Goal: Contribute content: Contribute content

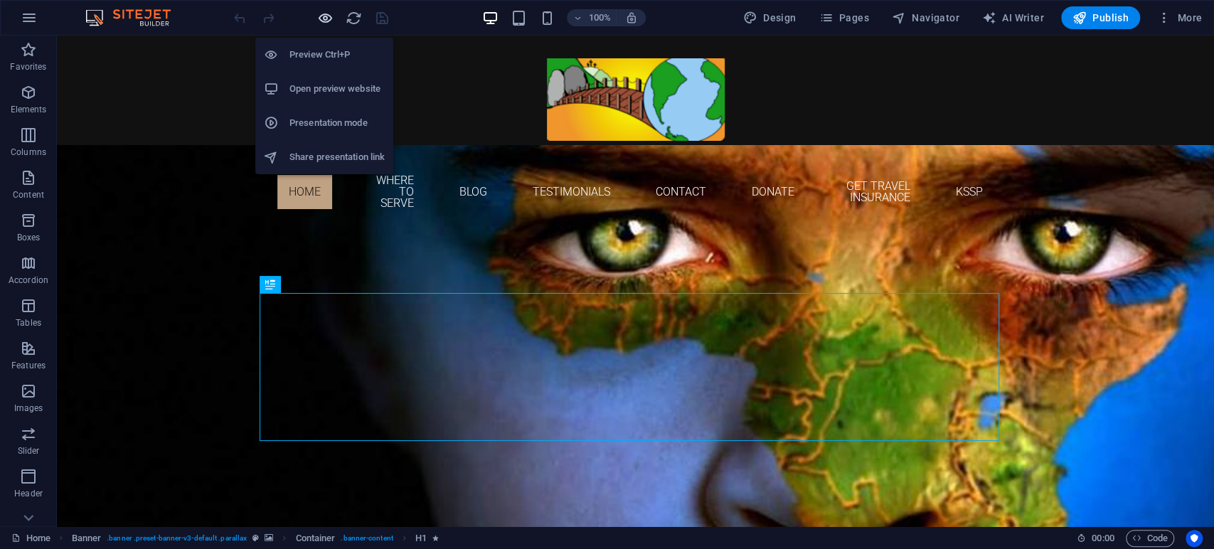
click at [326, 18] on icon "button" at bounding box center [325, 18] width 16 height 16
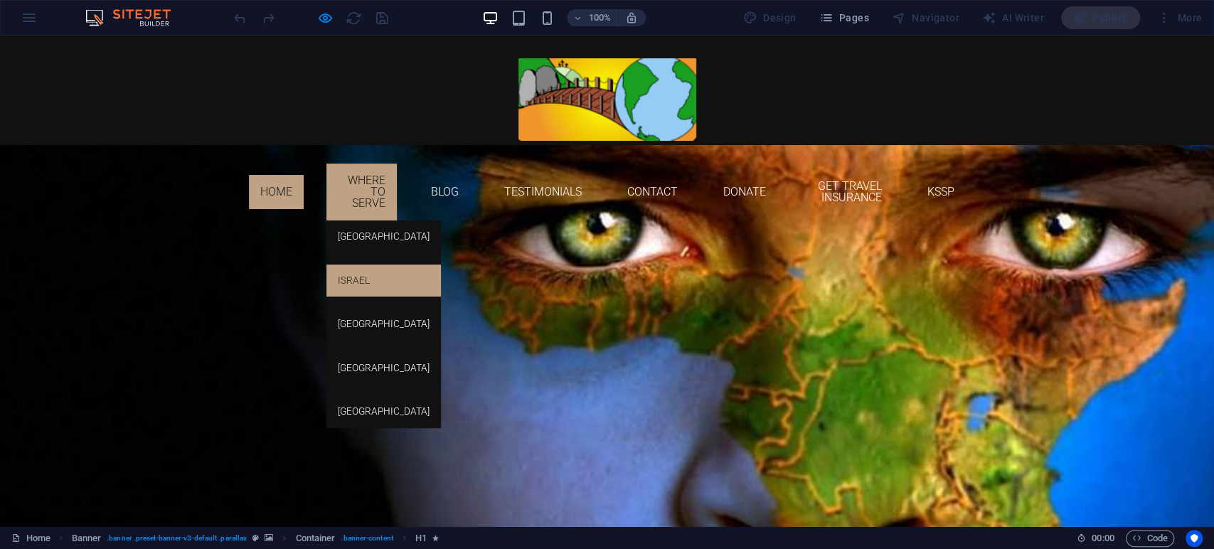
click at [326, 265] on link "Israel" at bounding box center [383, 281] width 115 height 33
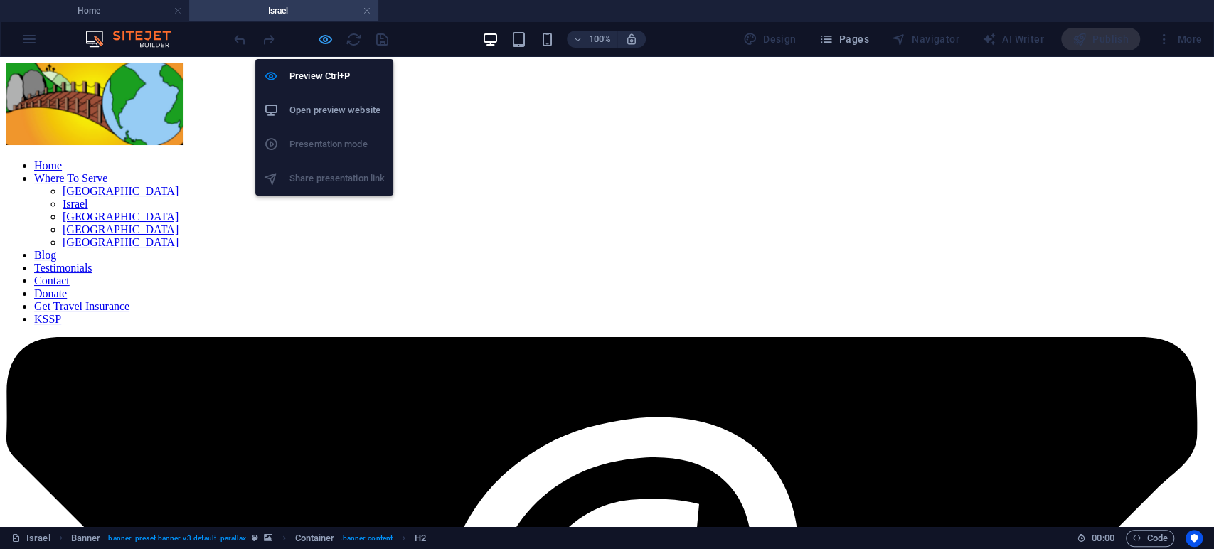
click at [324, 42] on icon "button" at bounding box center [325, 39] width 16 height 16
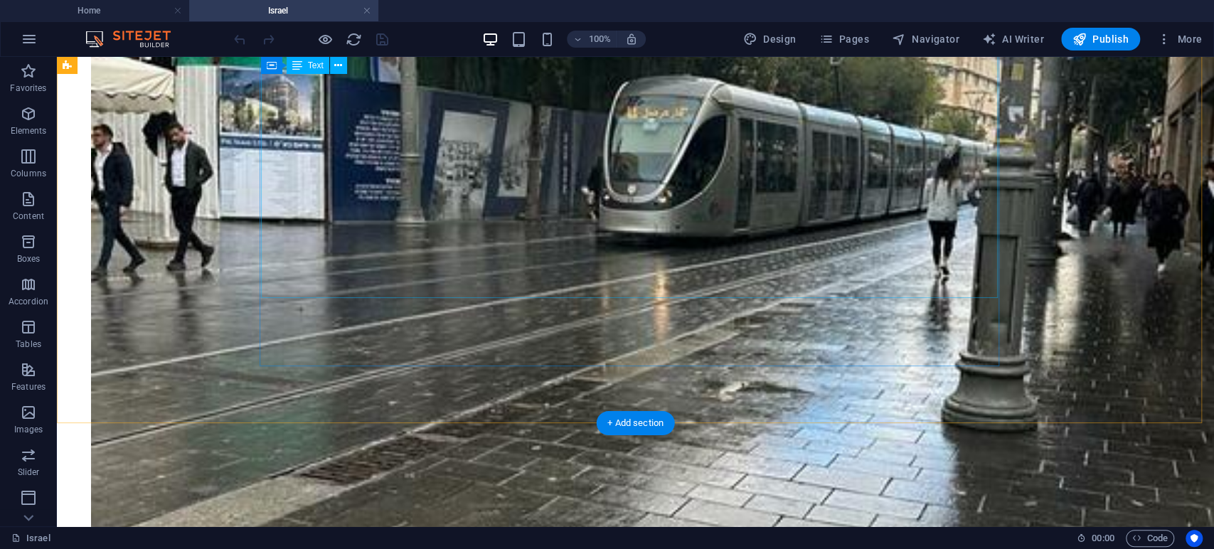
scroll to position [3872, 0]
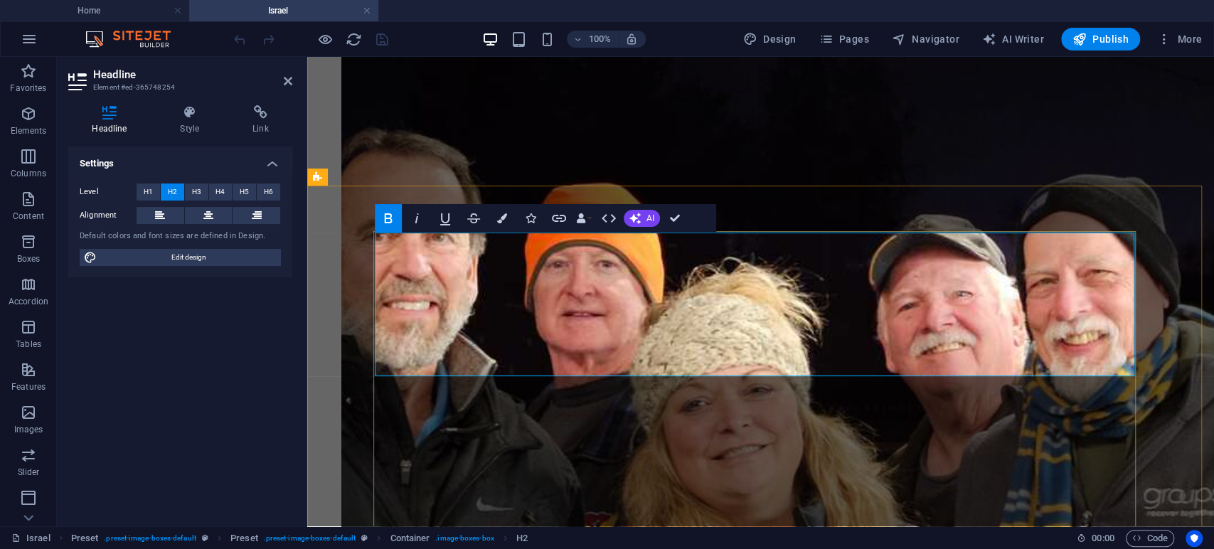
scroll to position [3747, 0]
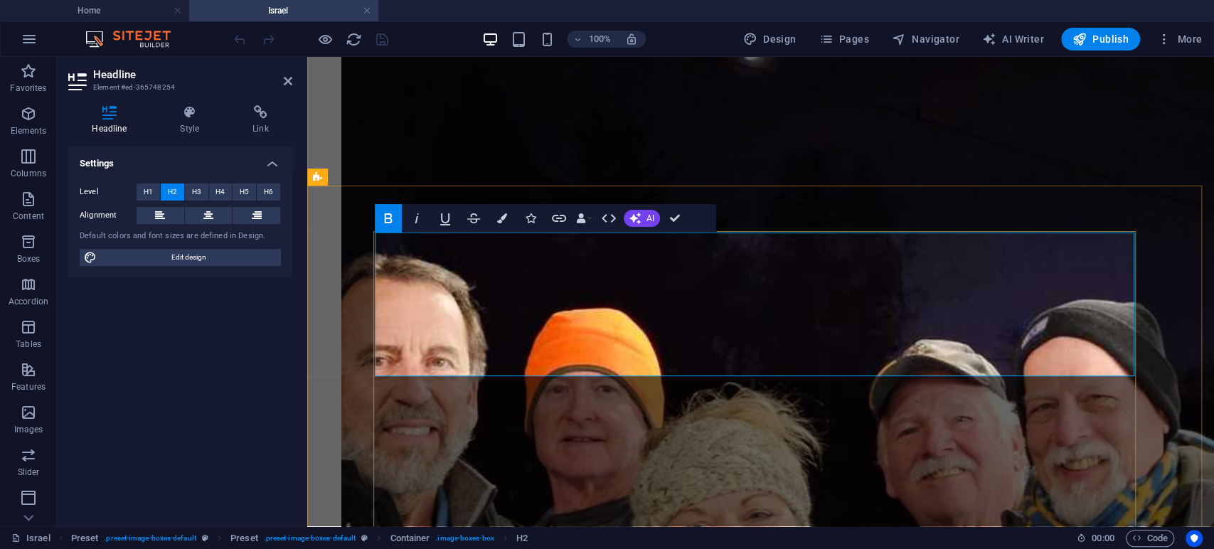
drag, startPoint x: 695, startPoint y: 348, endPoint x: 496, endPoint y: 262, distance: 216.9
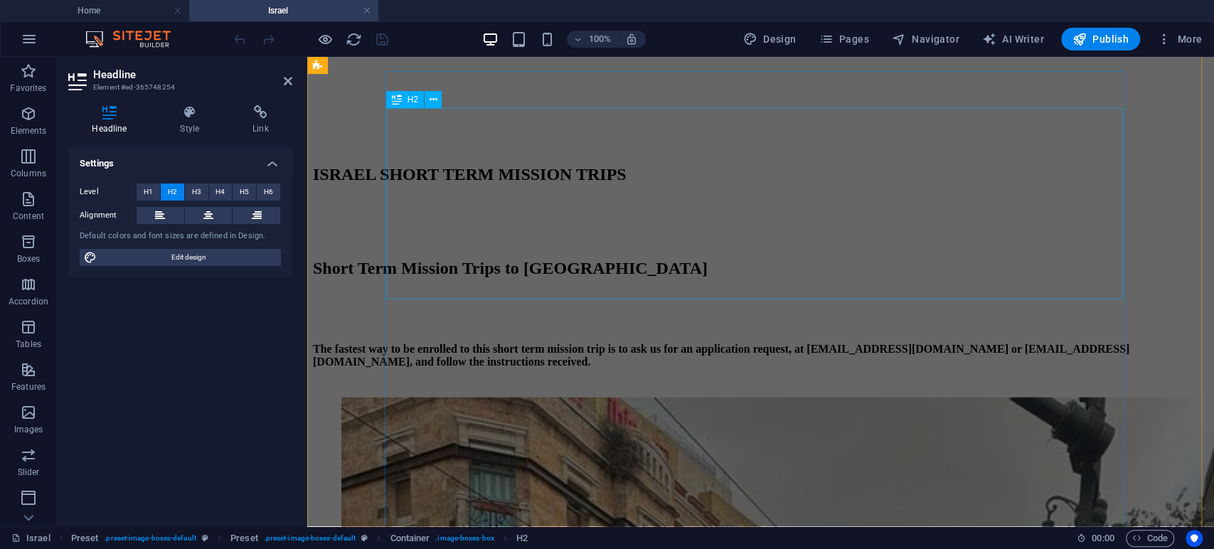
scroll to position [2245, 0]
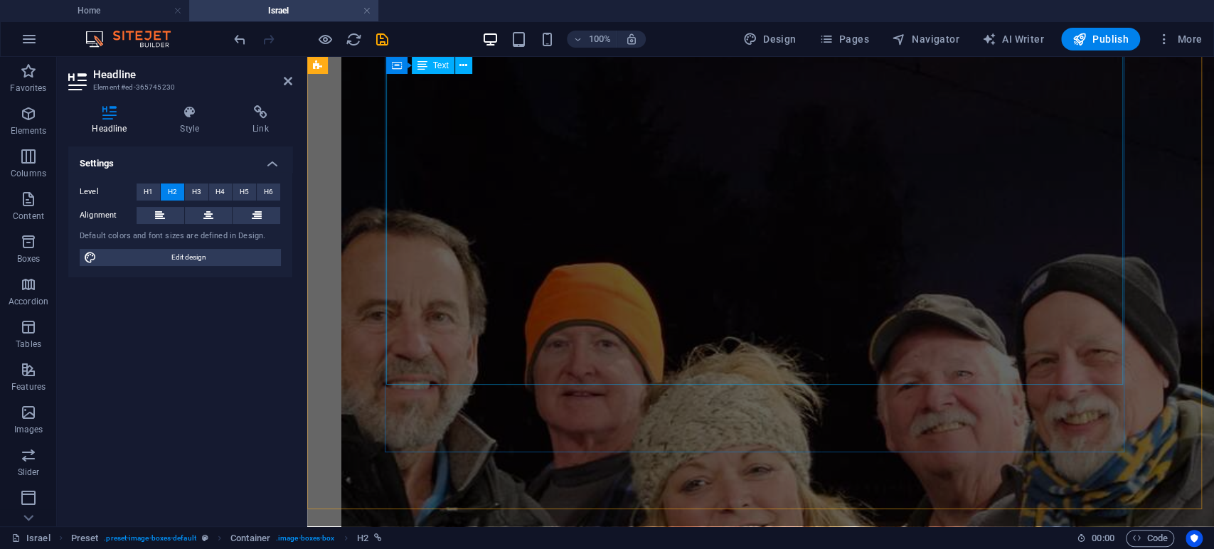
scroll to position [3795, 0]
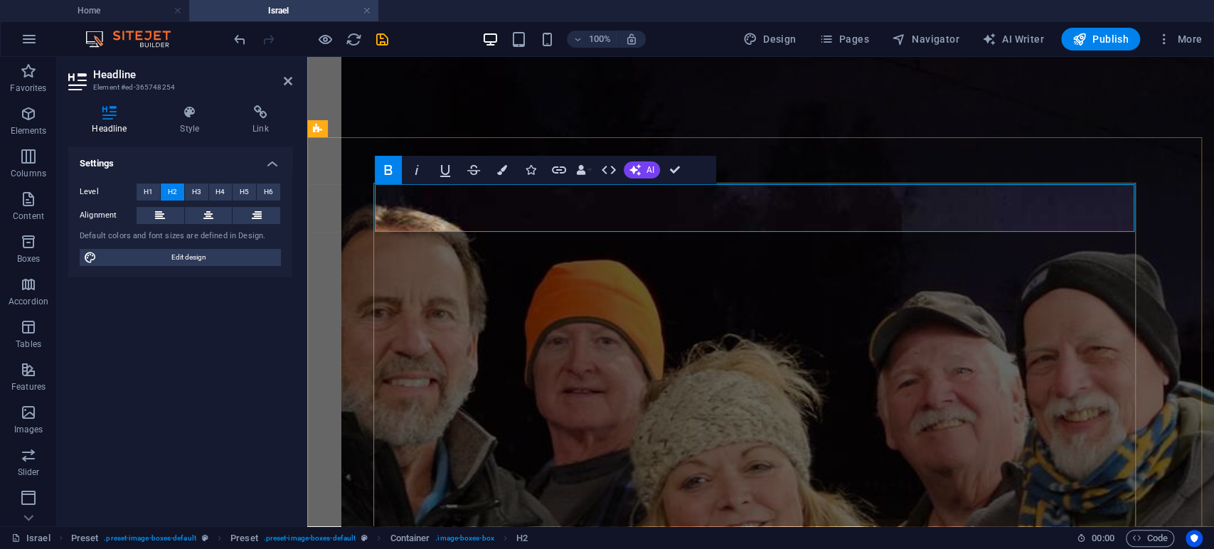
drag, startPoint x: 505, startPoint y: 213, endPoint x: 916, endPoint y: 218, distance: 411.1
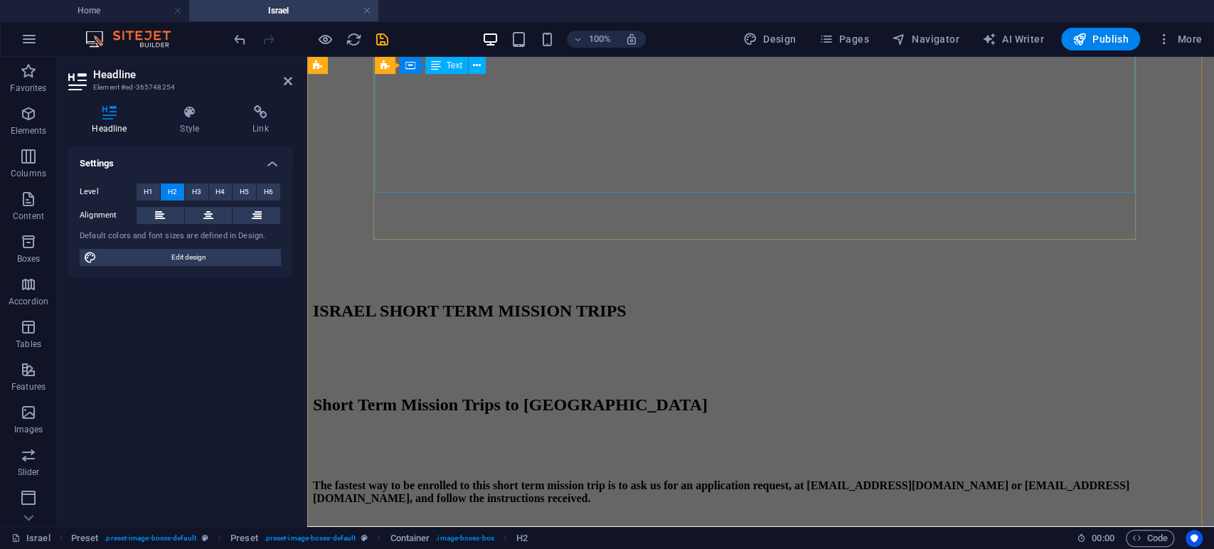
scroll to position [2294, 0]
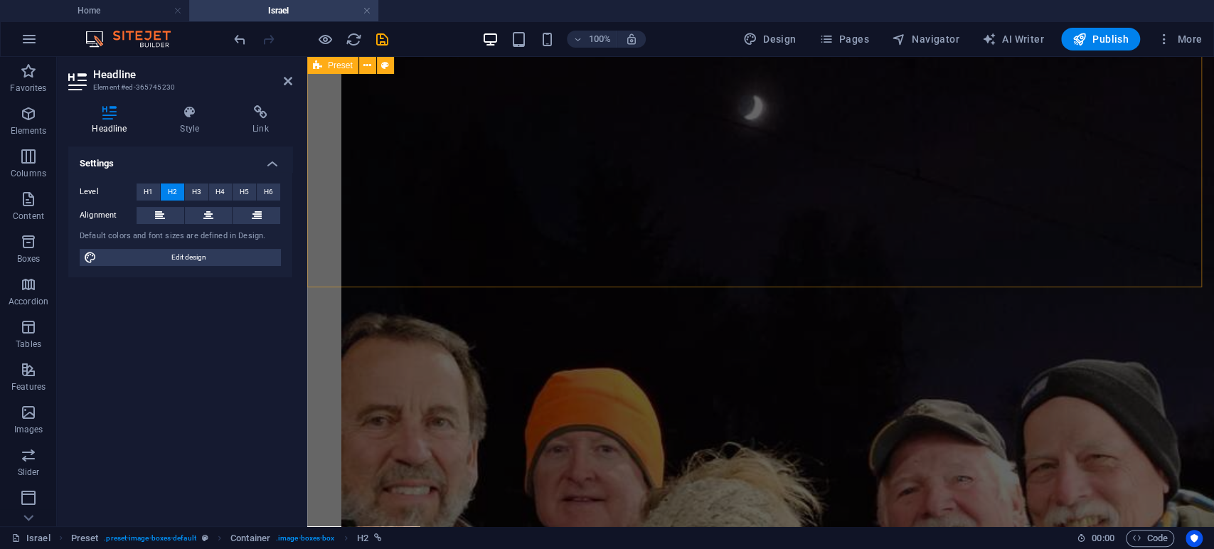
scroll to position [3637, 0]
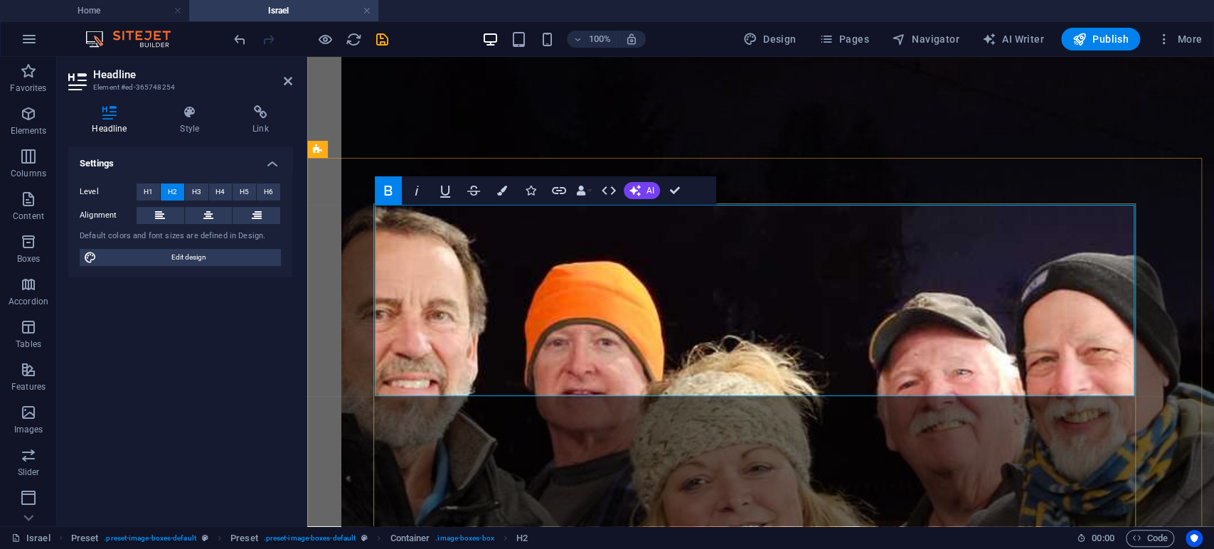
scroll to position [3795, 0]
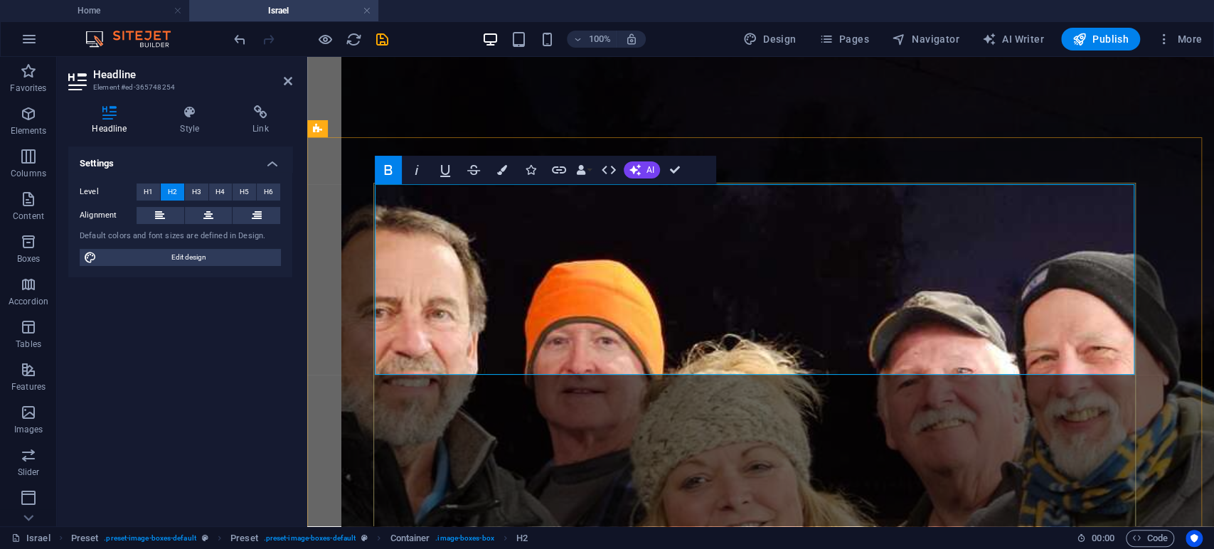
drag, startPoint x: 644, startPoint y: 304, endPoint x: 518, endPoint y: 304, distance: 125.9
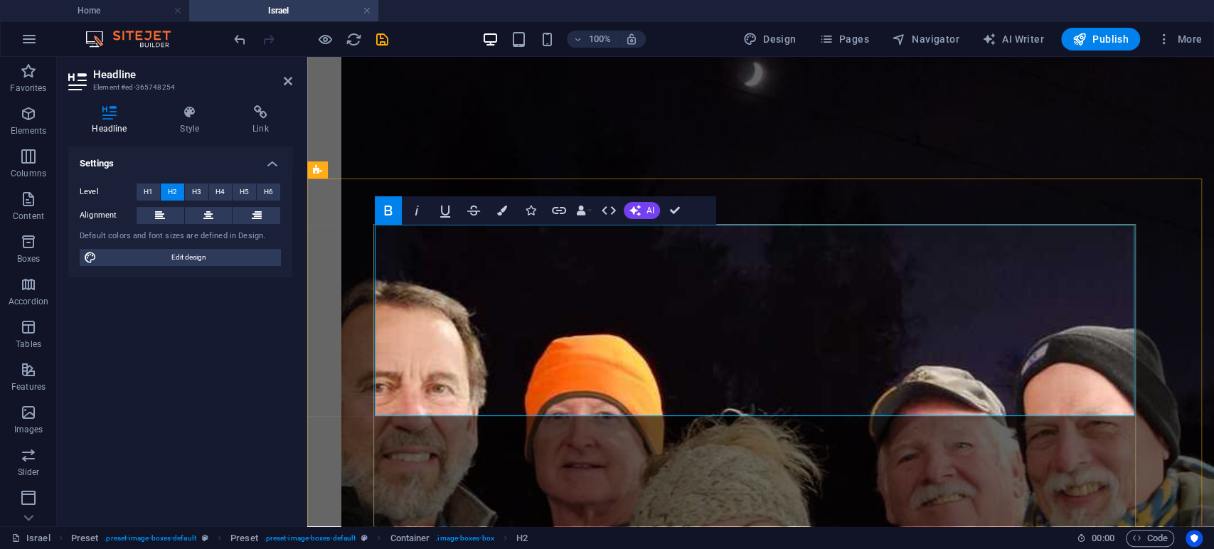
scroll to position [3875, 0]
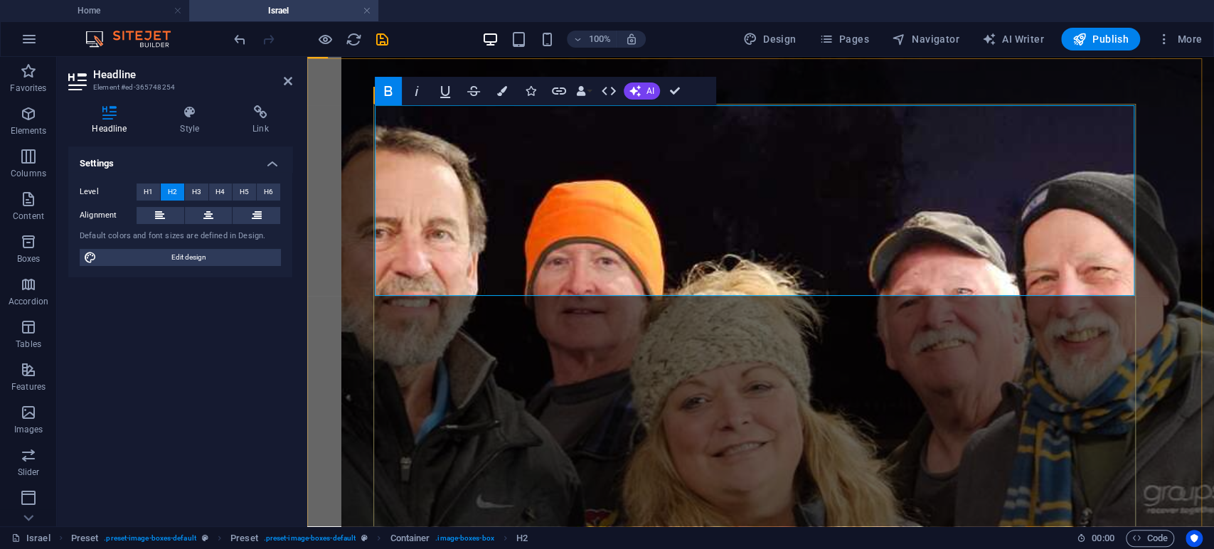
drag, startPoint x: 578, startPoint y: 268, endPoint x: 631, endPoint y: 266, distance: 52.7
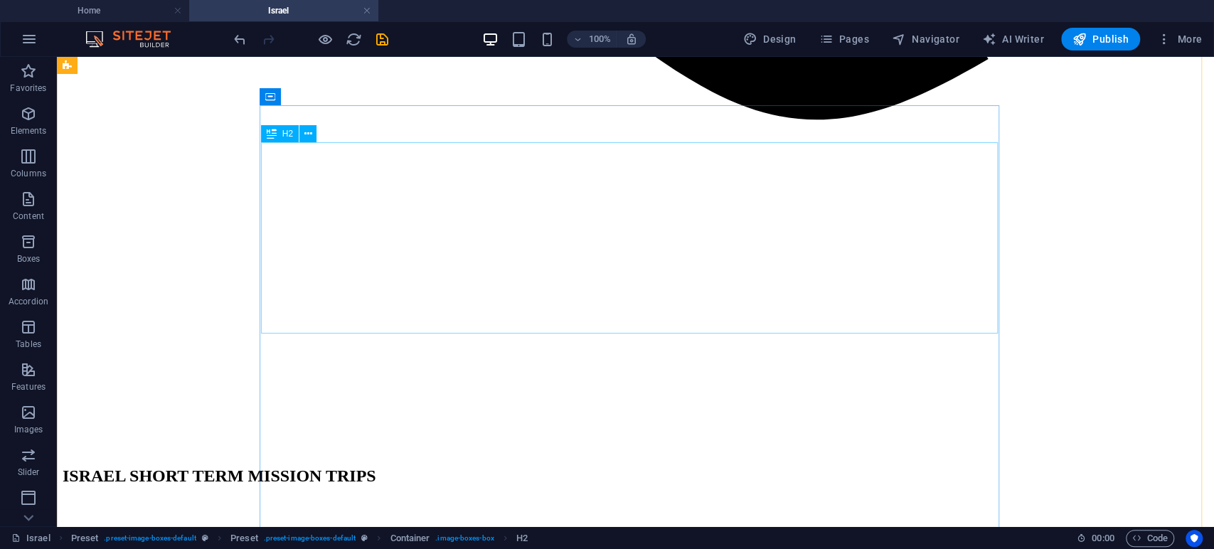
scroll to position [2577, 0]
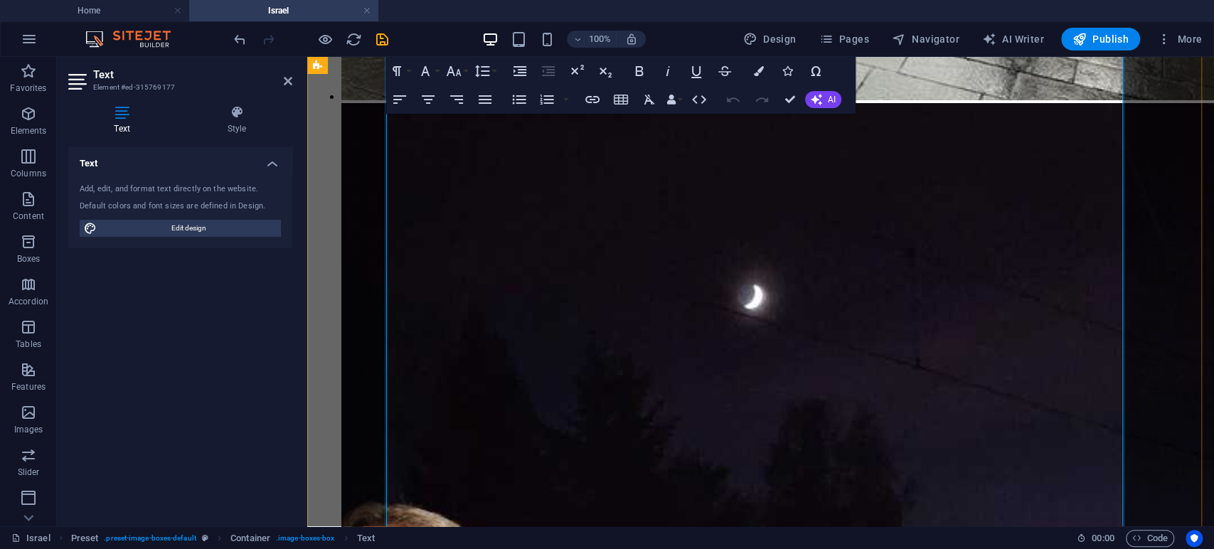
scroll to position [3555, 0]
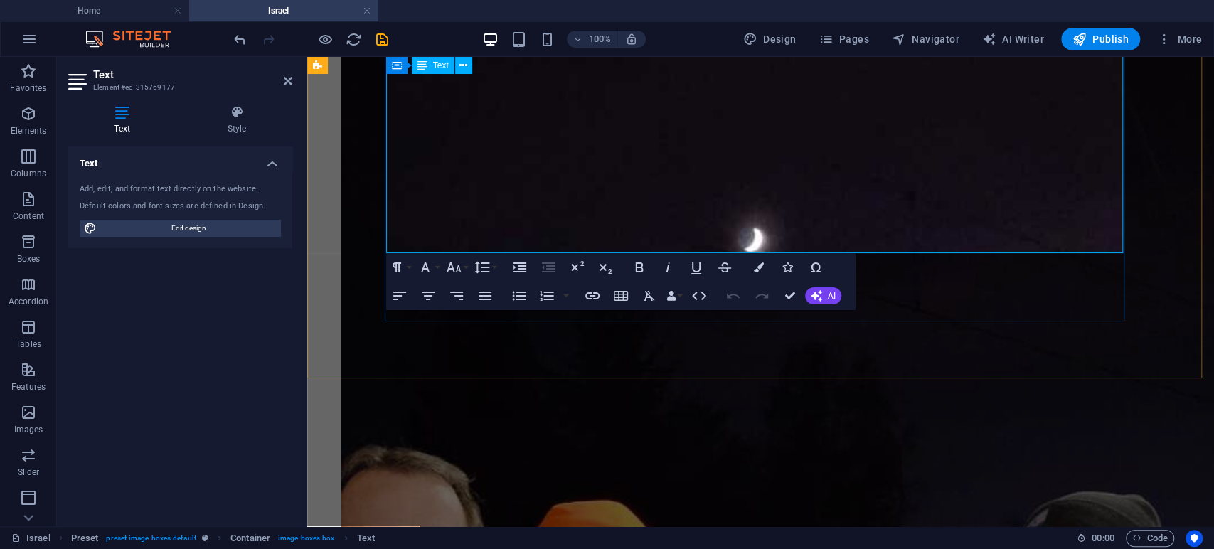
drag, startPoint x: 406, startPoint y: 171, endPoint x: 917, endPoint y: 176, distance: 510.7
copy div "Lor ipsu dolo sita cons adipi elitseddoeiu te i utla etd mag aliquaen adminimv …"
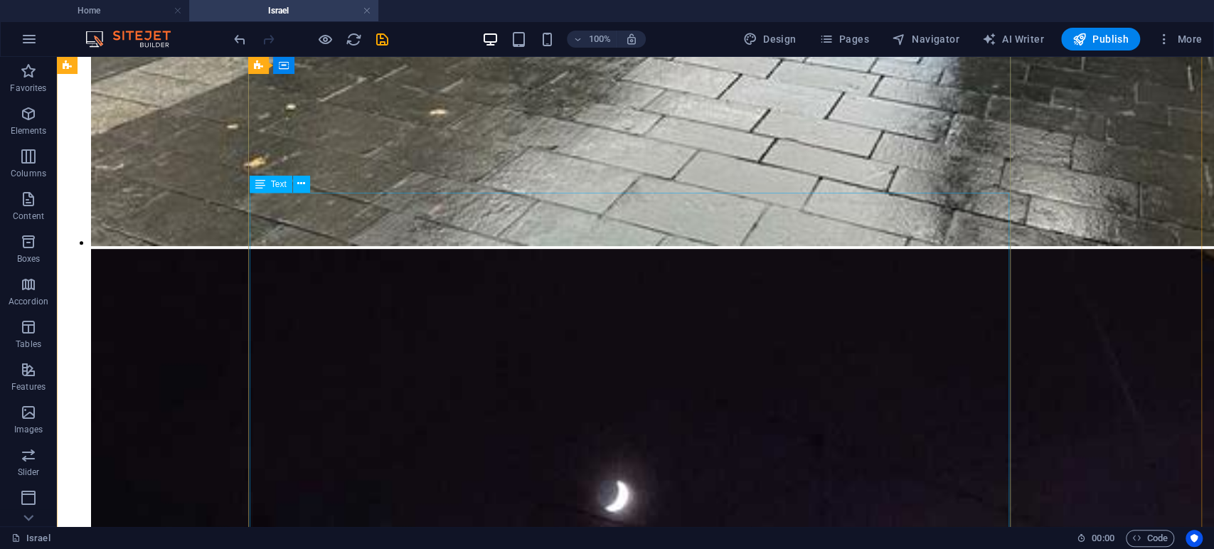
scroll to position [4074, 0]
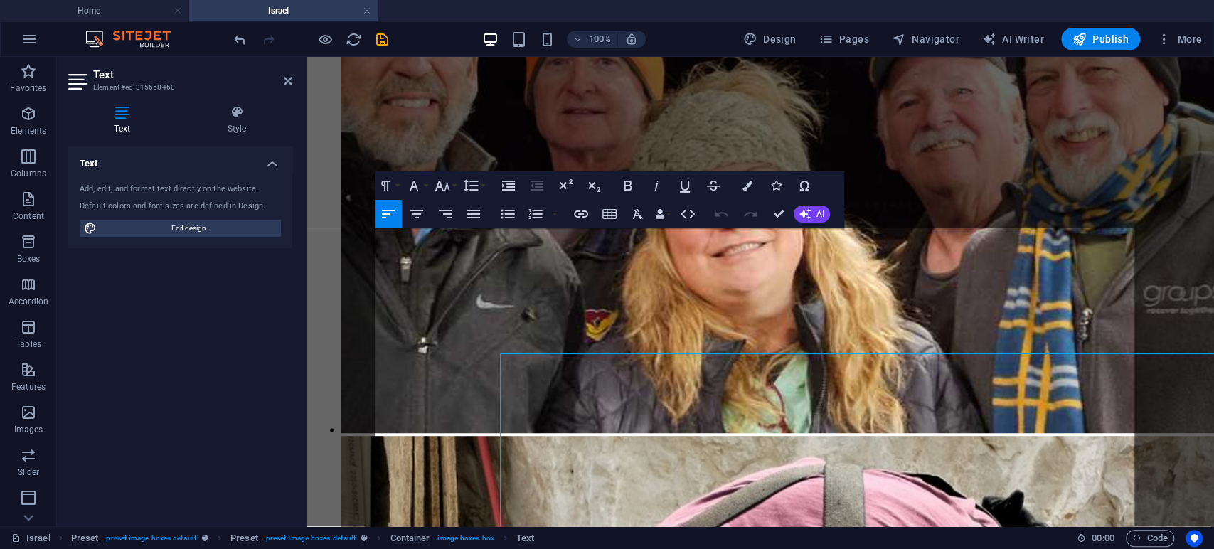
click at [267, 238] on div "Add, edit, and format text directly on the website. Default colors and font siz…" at bounding box center [180, 210] width 224 height 76
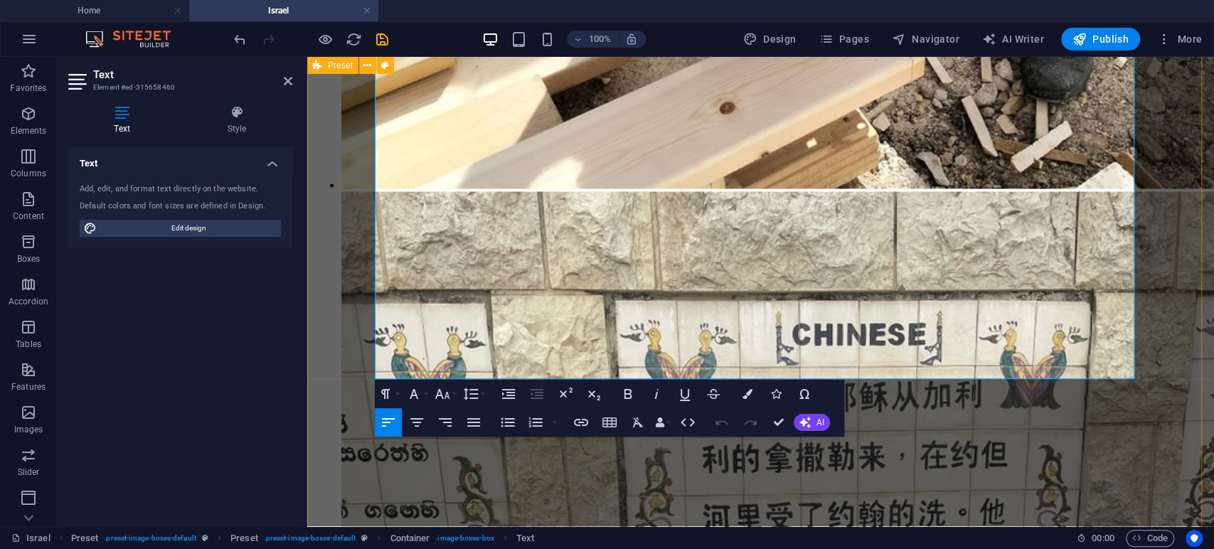
scroll to position [5234, 0]
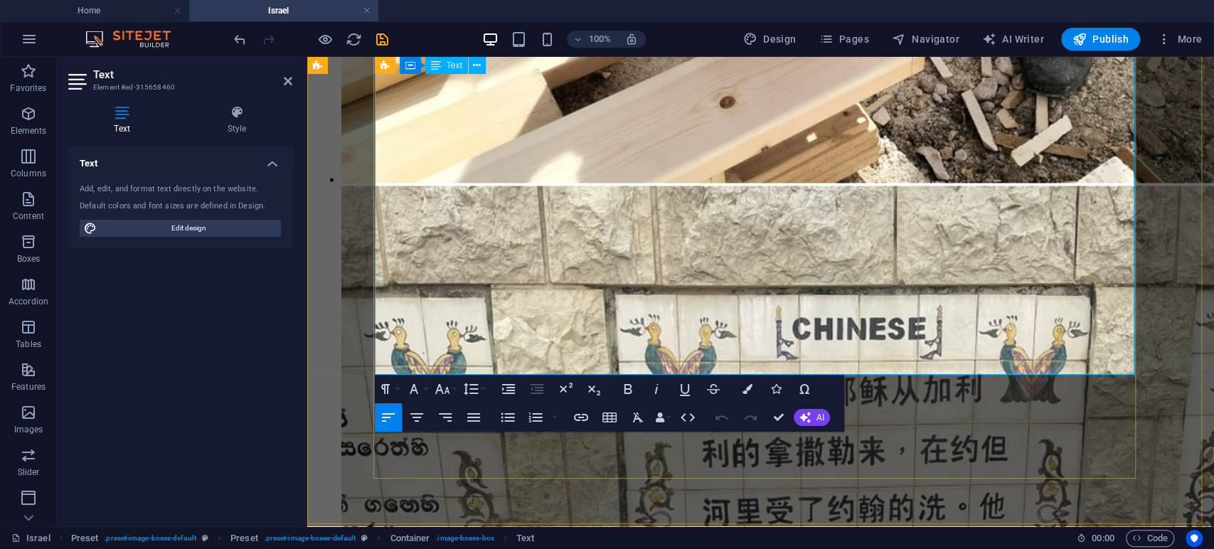
drag, startPoint x: 391, startPoint y: 242, endPoint x: 575, endPoint y: 358, distance: 218.0
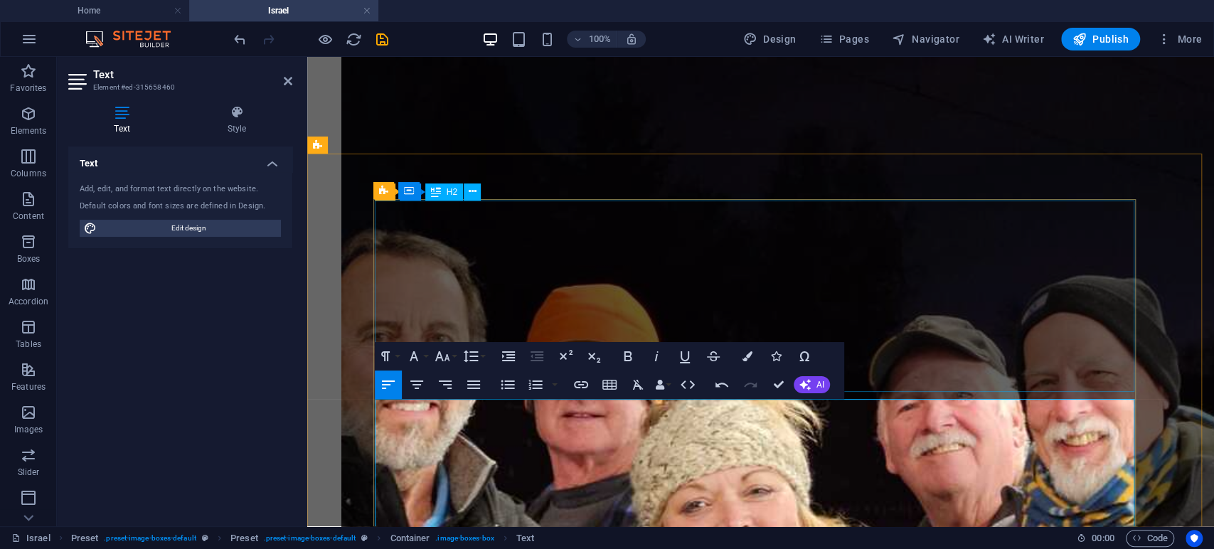
scroll to position [3585, 0]
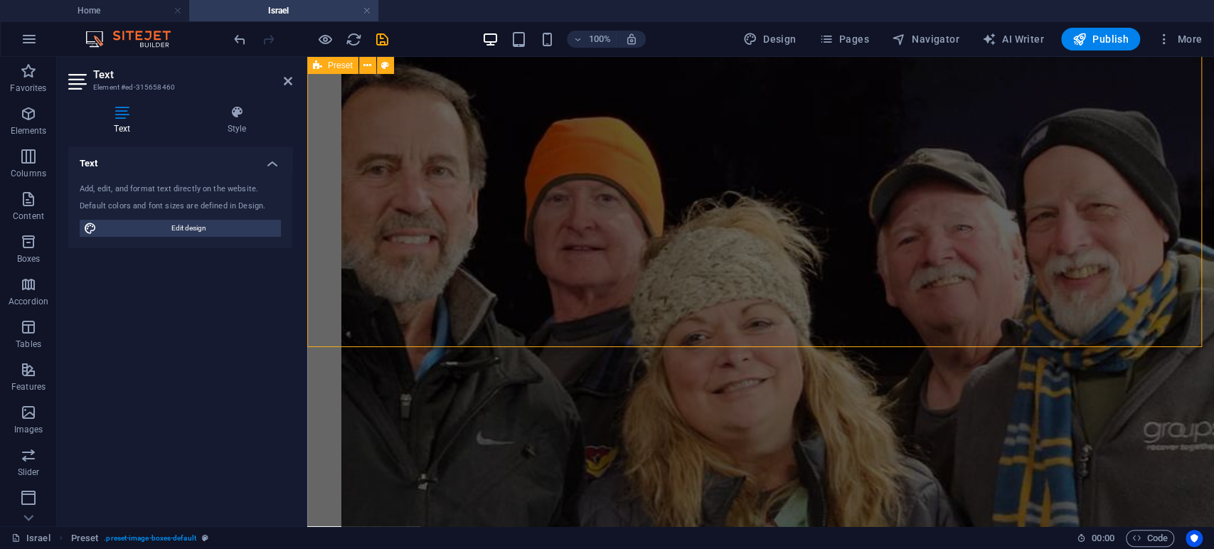
scroll to position [2322, 0]
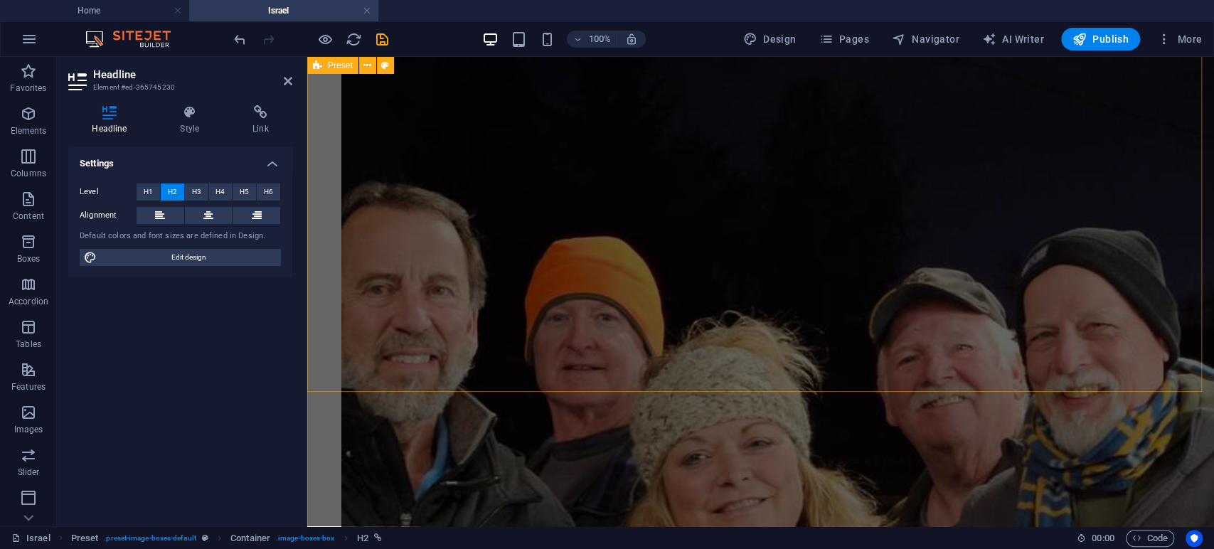
scroll to position [3857, 0]
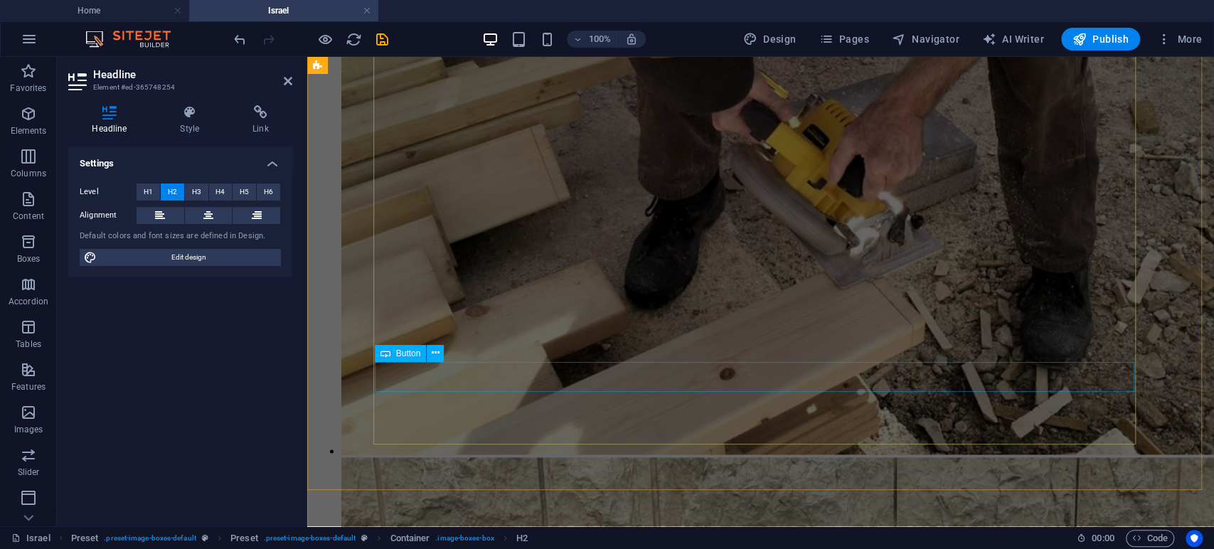
scroll to position [5358, 0]
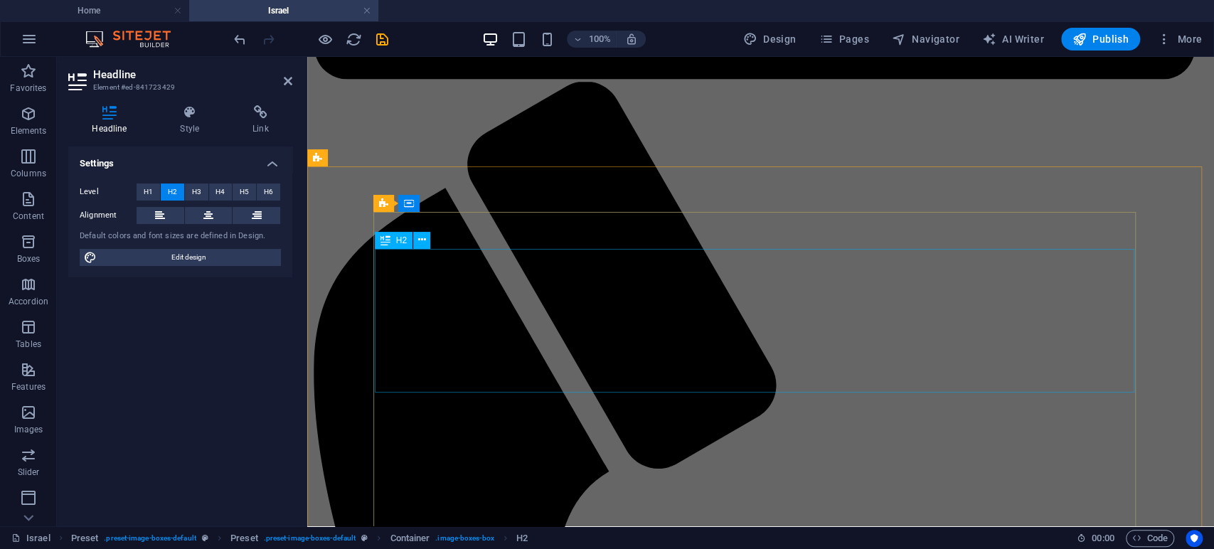
scroll to position [853, 0]
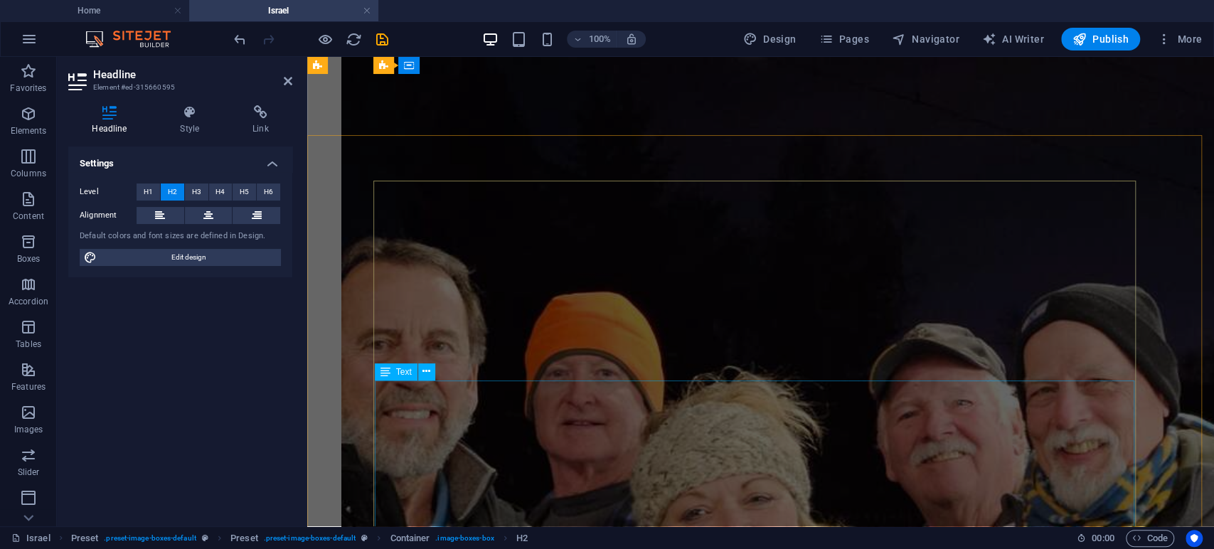
scroll to position [3753, 0]
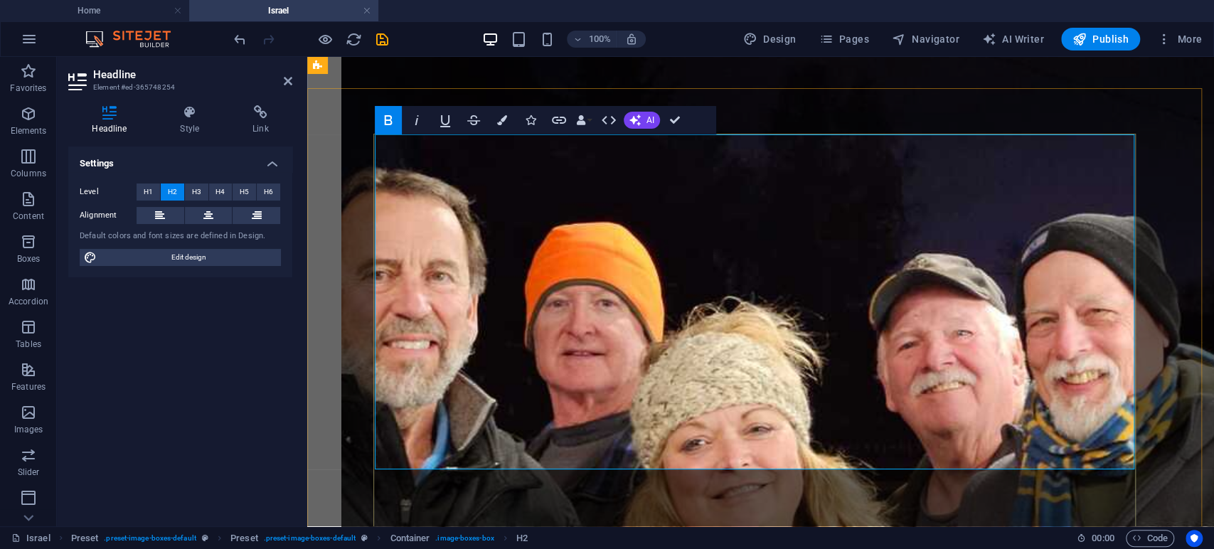
scroll to position [3832, 0]
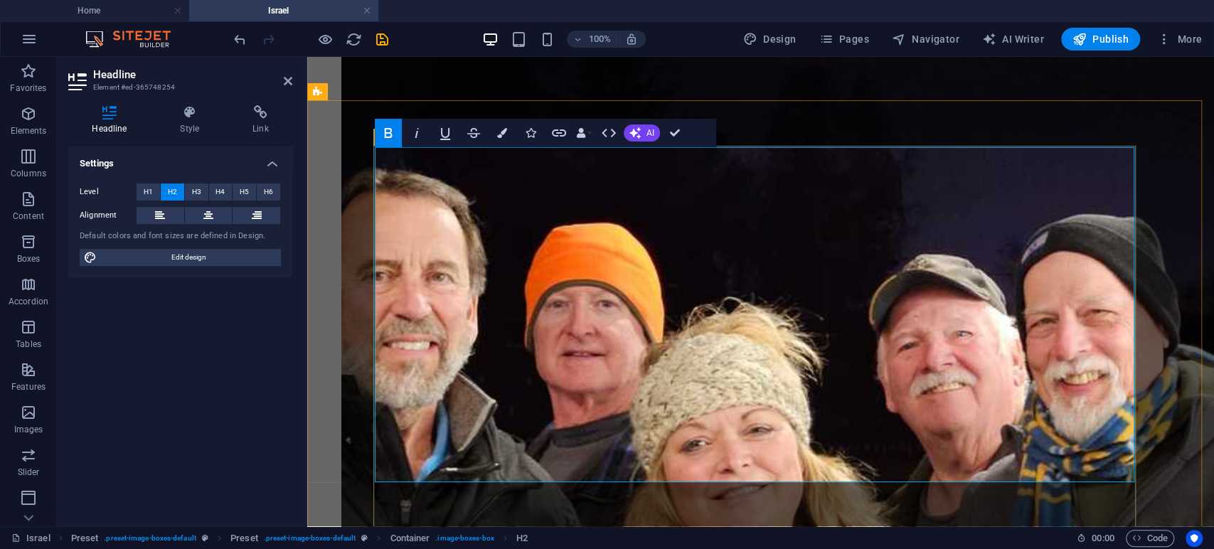
drag, startPoint x: 1058, startPoint y: 399, endPoint x: 1057, endPoint y: 406, distance: 7.3
drag, startPoint x: 1057, startPoint y: 406, endPoint x: 823, endPoint y: 272, distance: 269.5
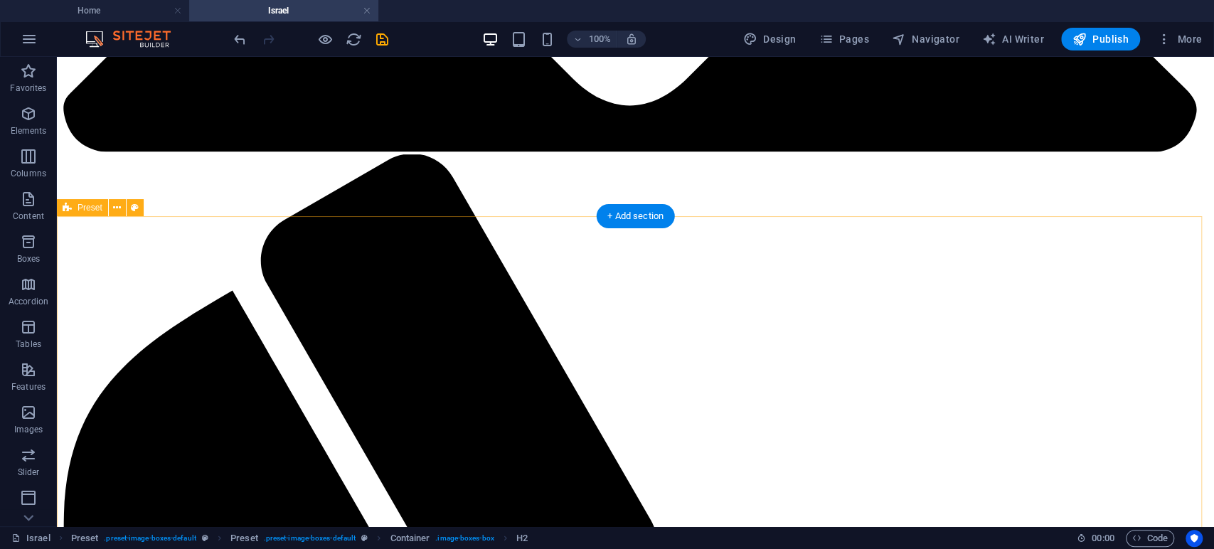
scroll to position [1270, 0]
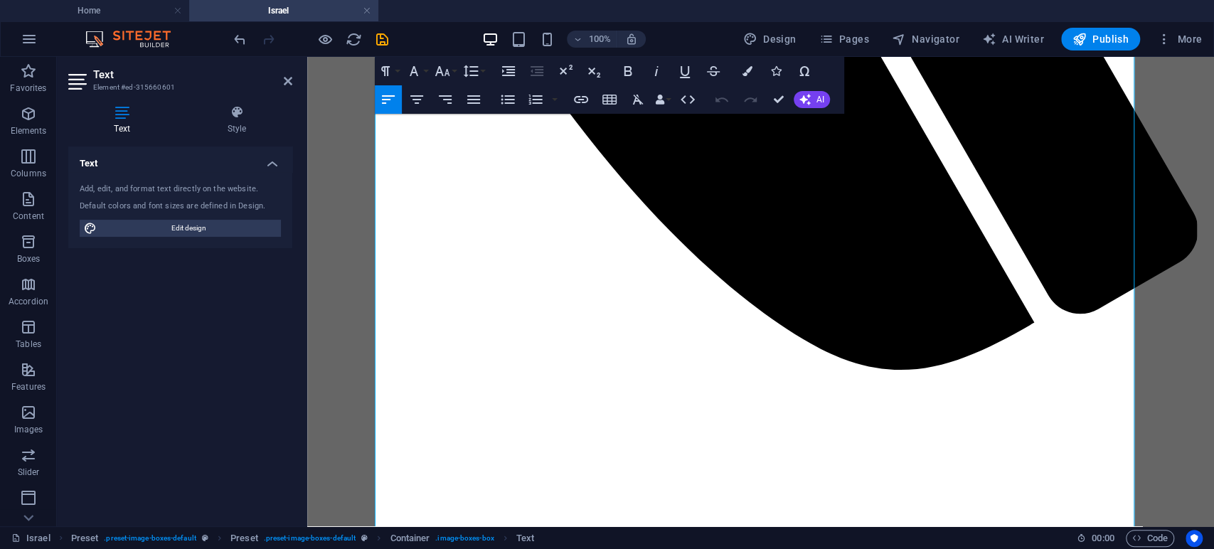
scroll to position [2015, 0]
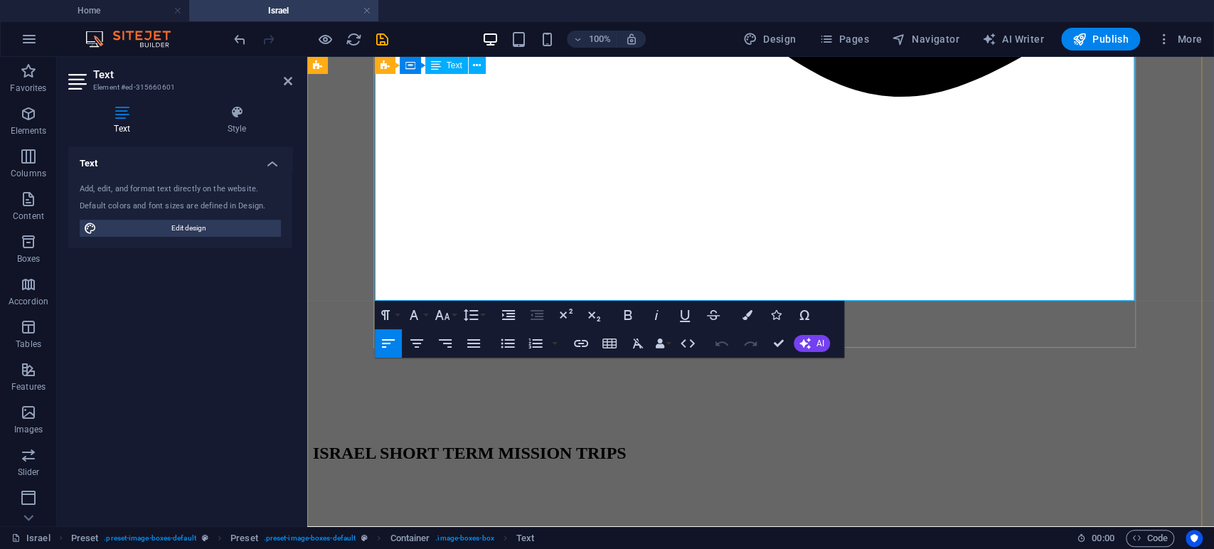
drag, startPoint x: 392, startPoint y: 147, endPoint x: 638, endPoint y: 290, distance: 284.9
copy div "Lor ipsu dolo sita cons adipi elitseddoeiu te i utla etd mag aliquaen adminimv …"
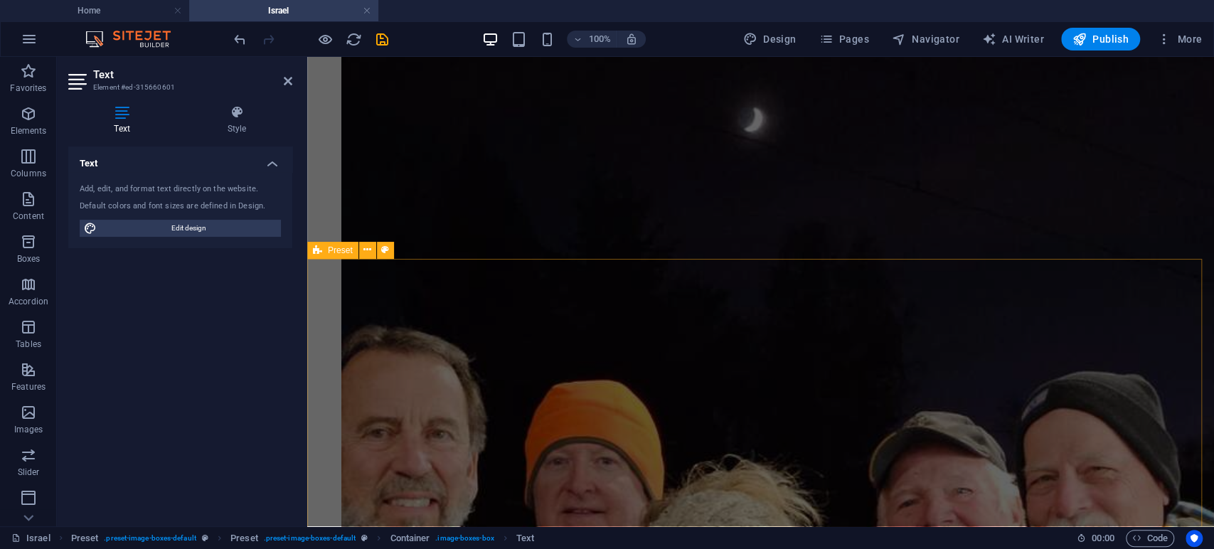
scroll to position [3991, 0]
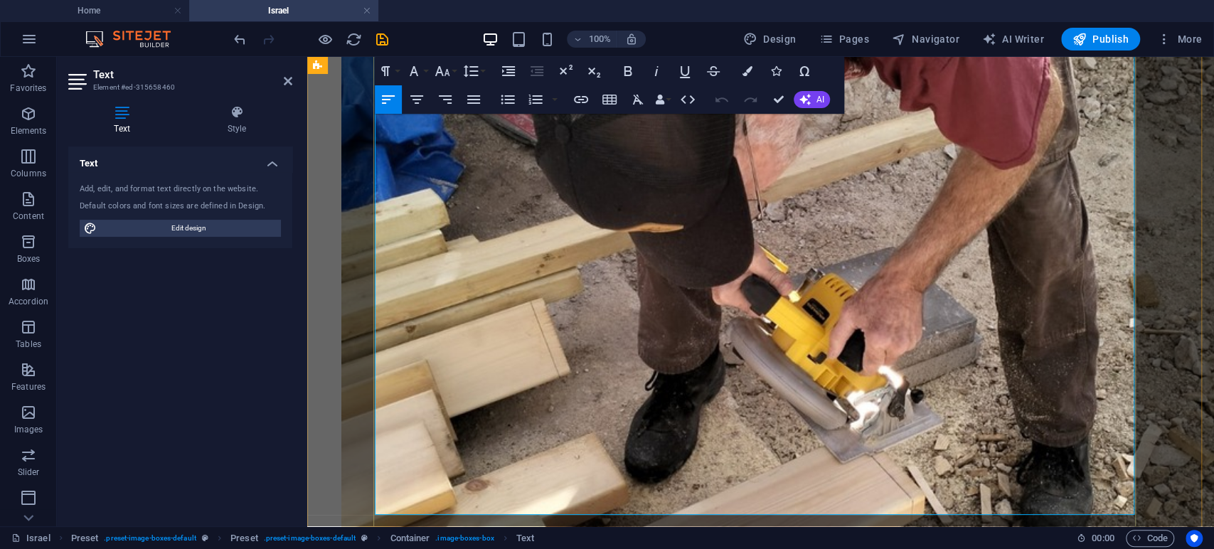
scroll to position [4802, 0]
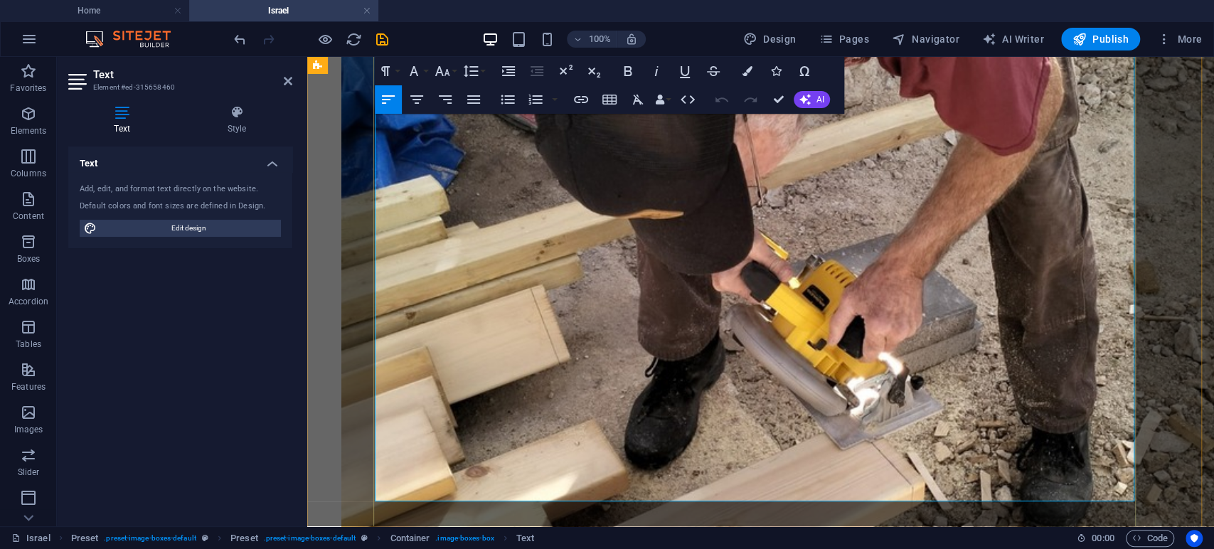
drag, startPoint x: 395, startPoint y: 294, endPoint x: 856, endPoint y: 480, distance: 497.1
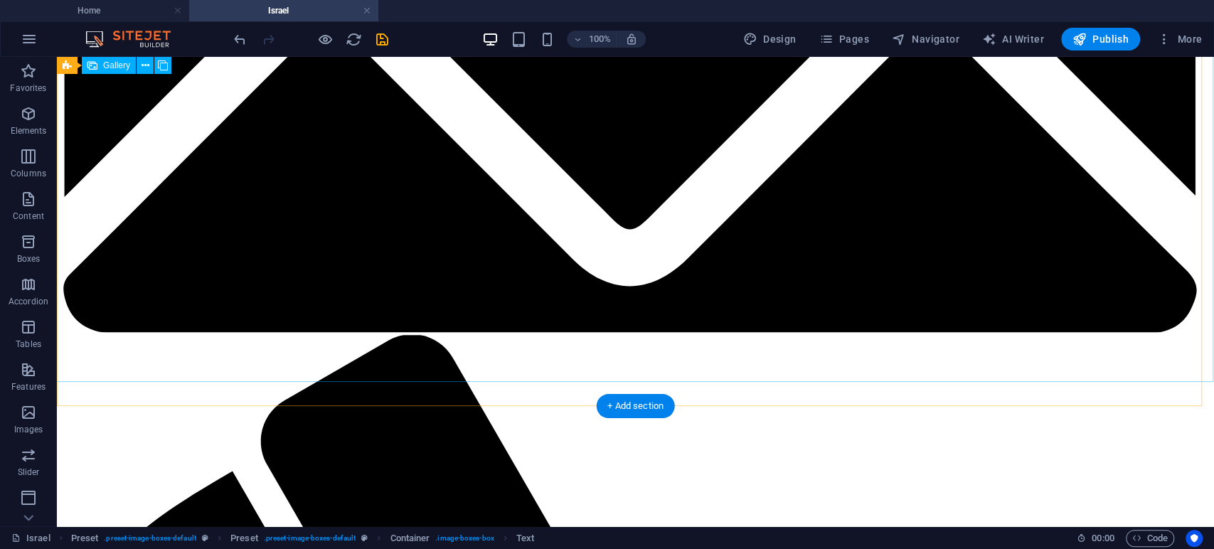
scroll to position [775, 0]
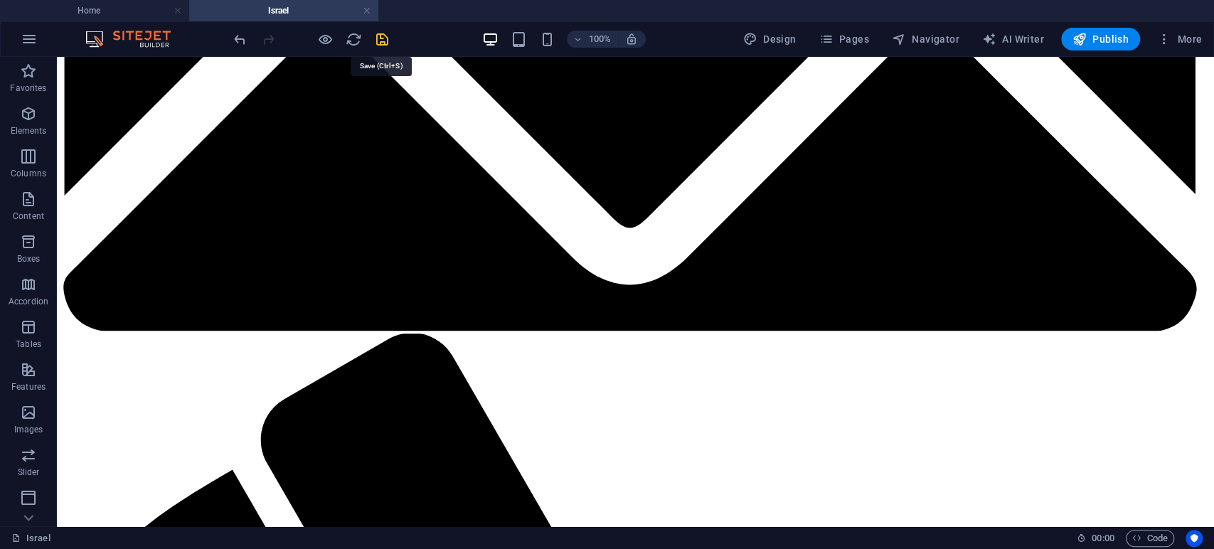
click at [379, 42] on icon "save" at bounding box center [382, 39] width 16 height 16
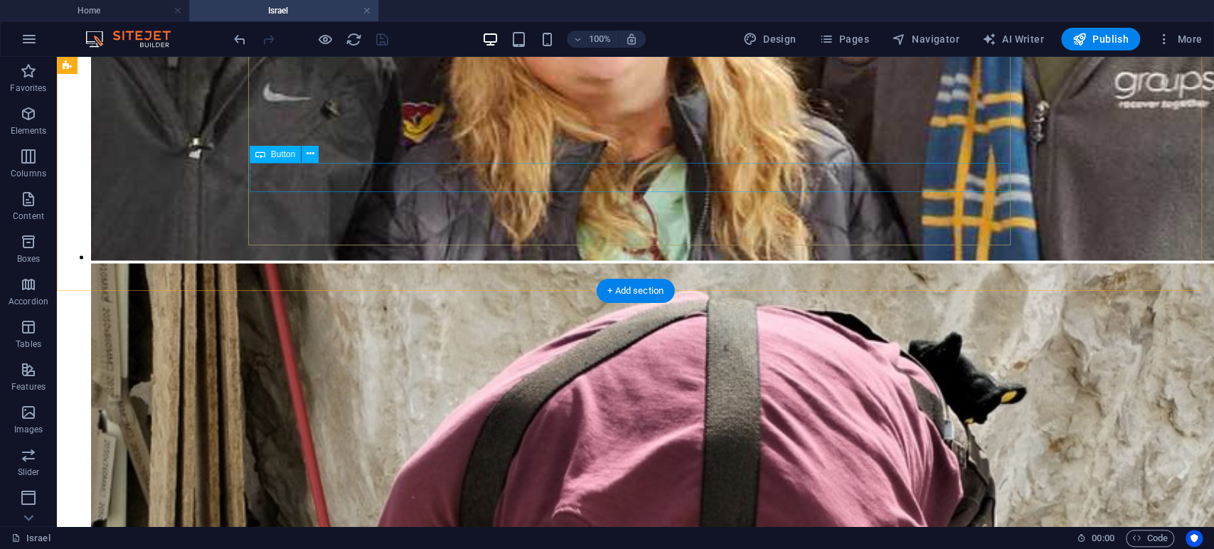
scroll to position [5359, 0]
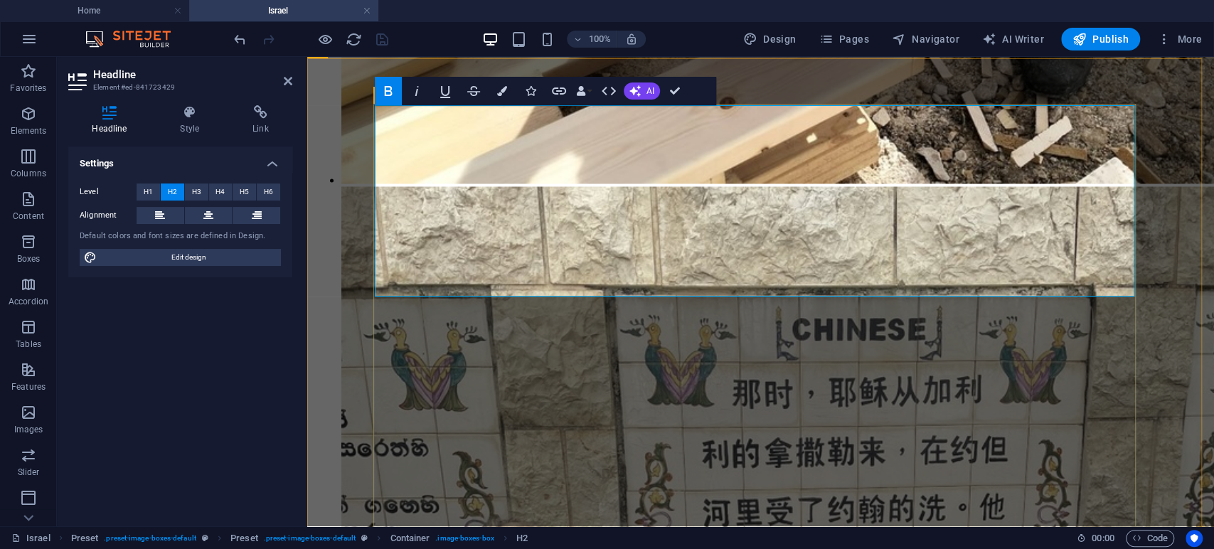
drag, startPoint x: 1007, startPoint y: 275, endPoint x: 940, endPoint y: 277, distance: 66.9
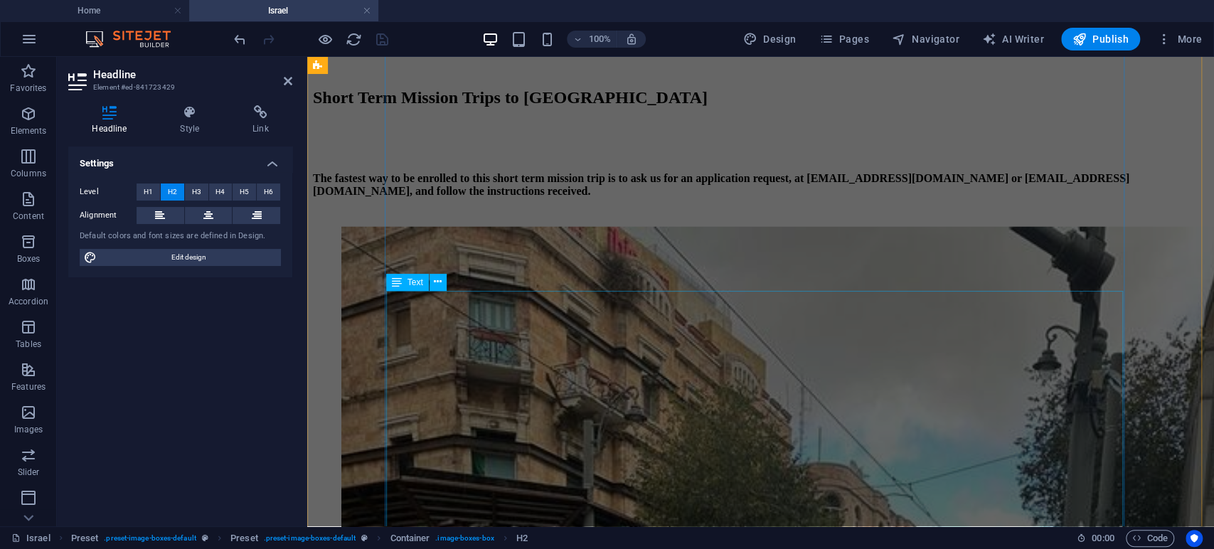
scroll to position [2468, 0]
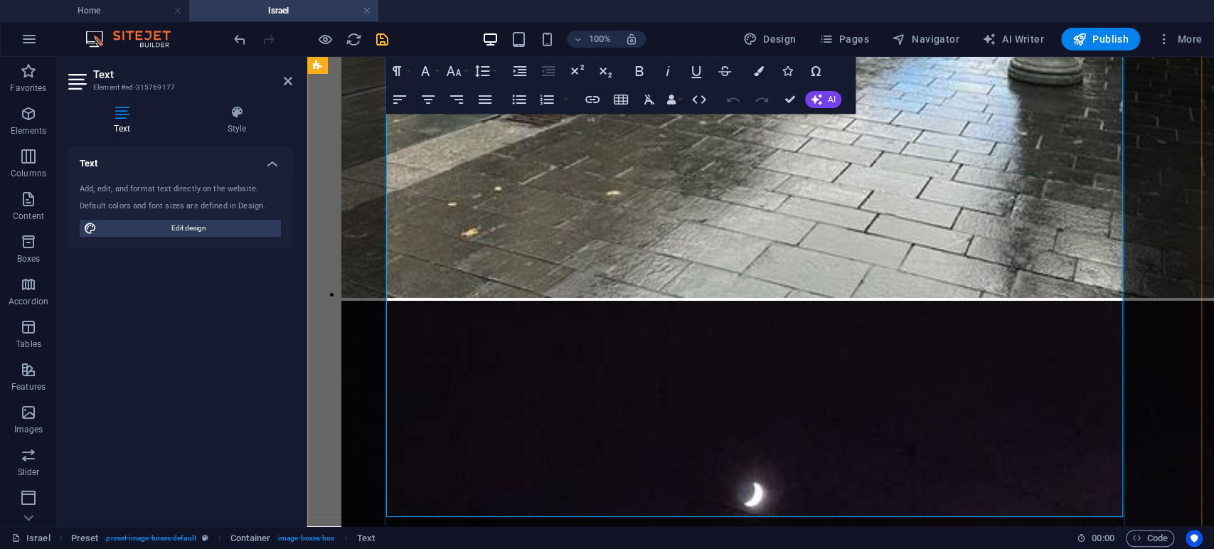
scroll to position [3290, 0]
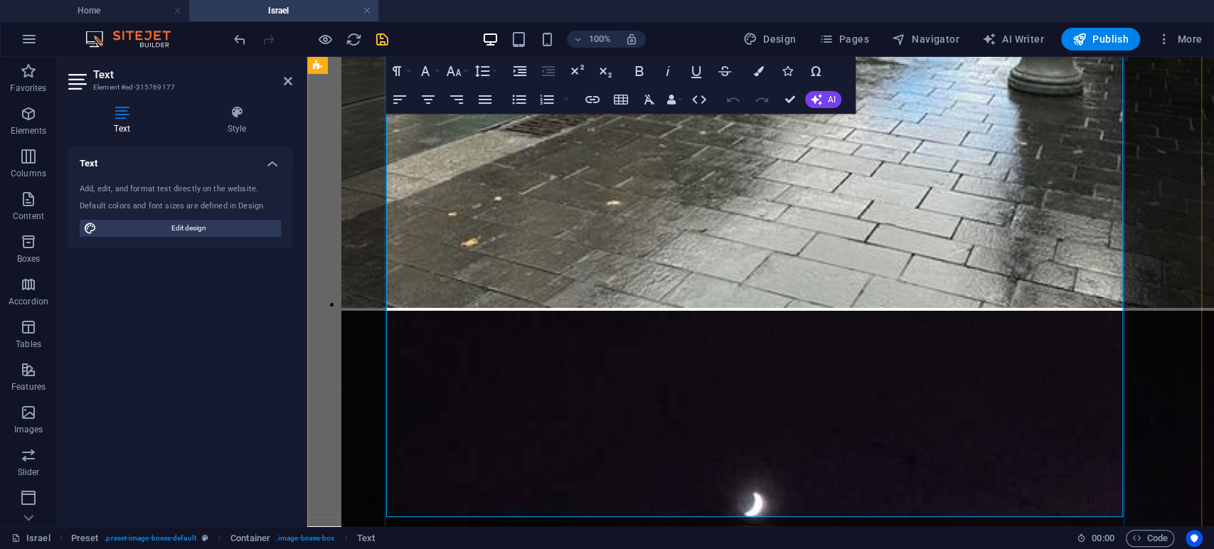
drag, startPoint x: 405, startPoint y: 260, endPoint x: 911, endPoint y: 430, distance: 533.5
copy div "Lor ipsu dolo sita cons adipi elitseddoeiu te i utla etd mag aliquaen adminimv …"
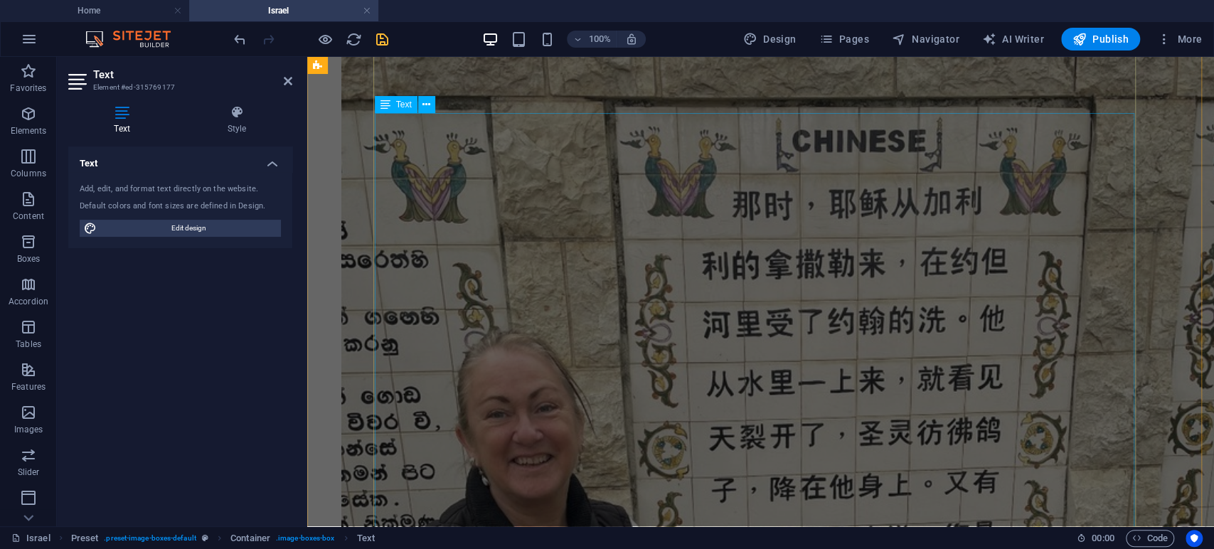
scroll to position [5424, 0]
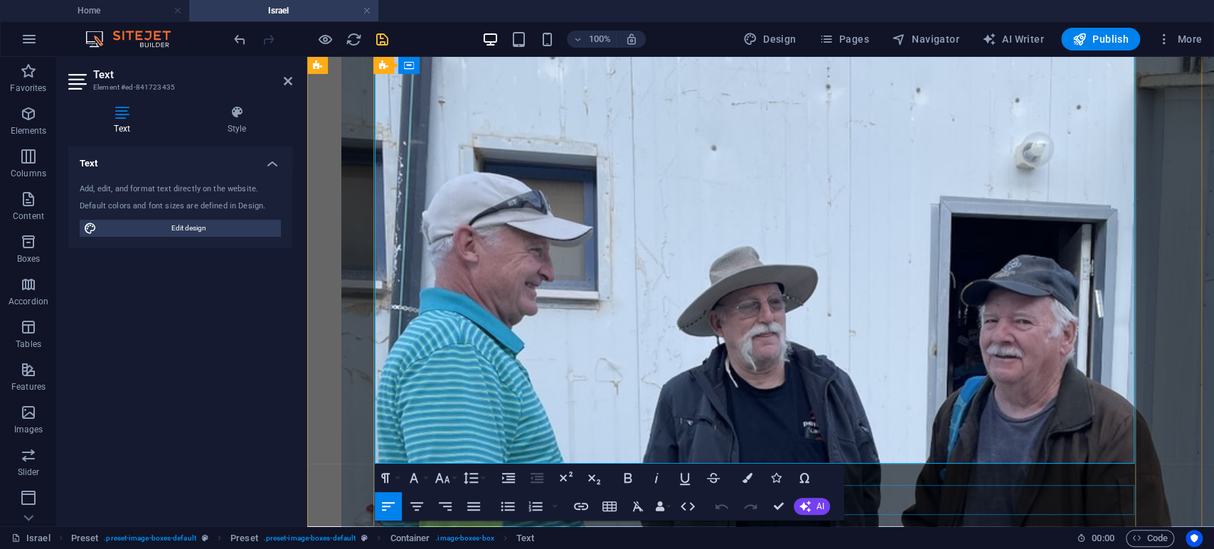
scroll to position [6544, 0]
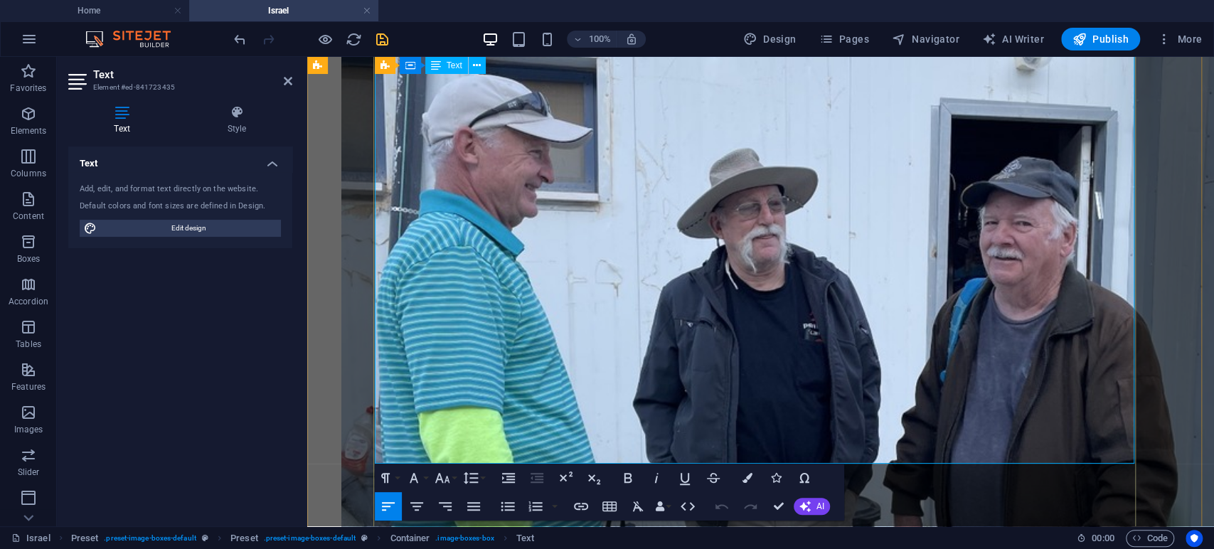
drag, startPoint x: 393, startPoint y: 201, endPoint x: 765, endPoint y: 459, distance: 452.2
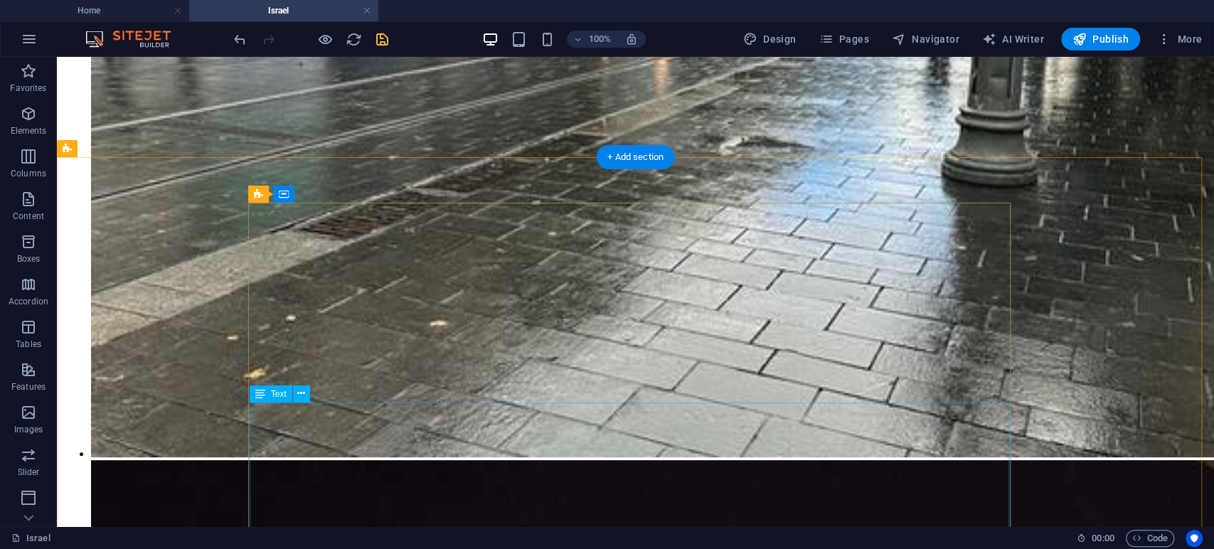
scroll to position [3875, 0]
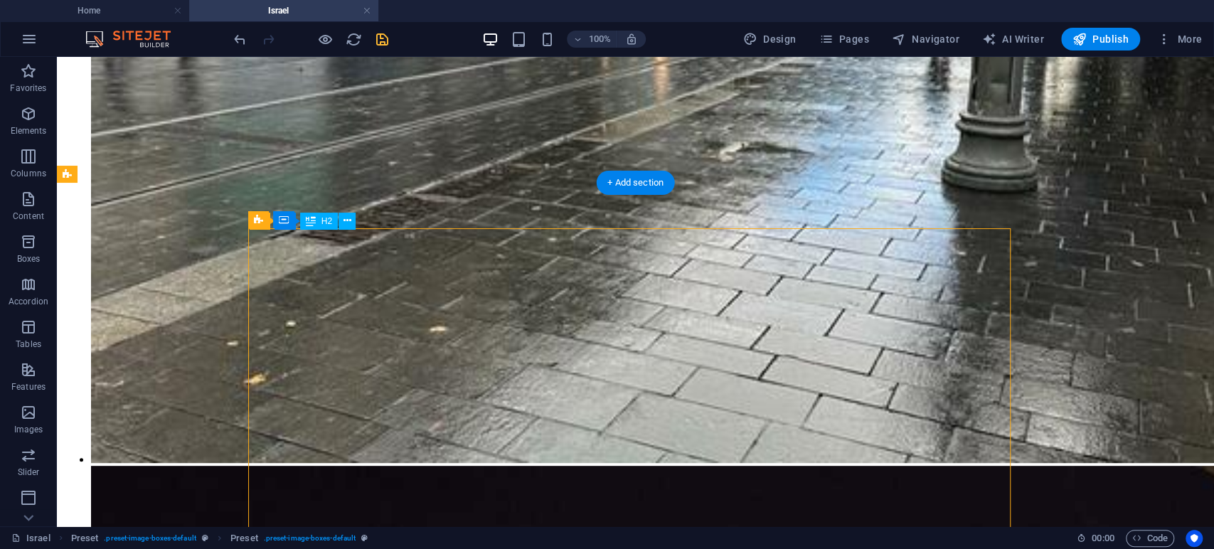
drag, startPoint x: 702, startPoint y: 351, endPoint x: 814, endPoint y: 351, distance: 111.7
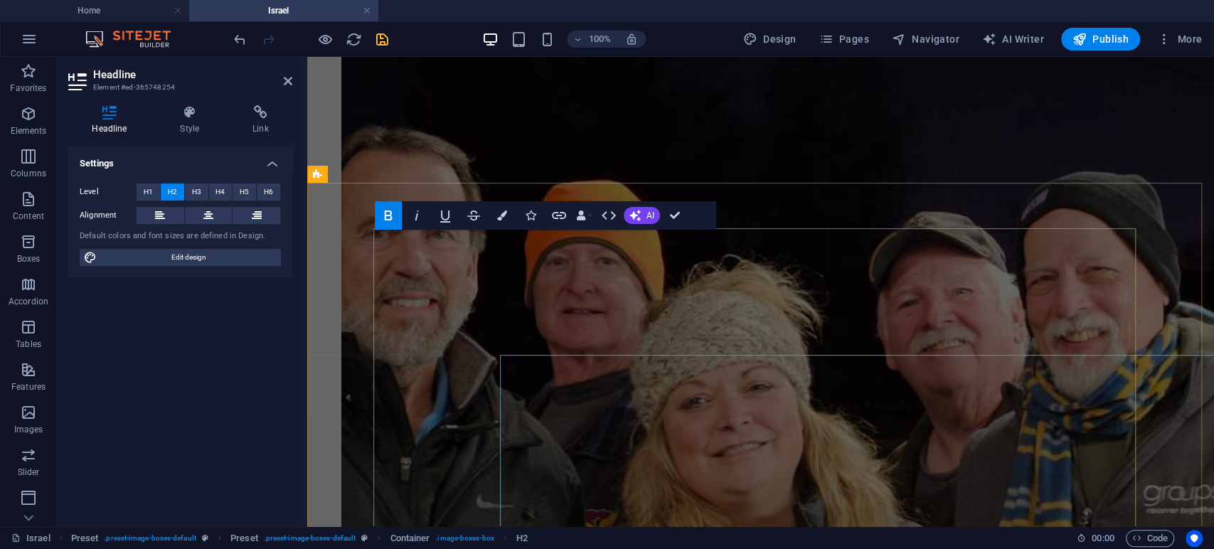
scroll to position [3749, 0]
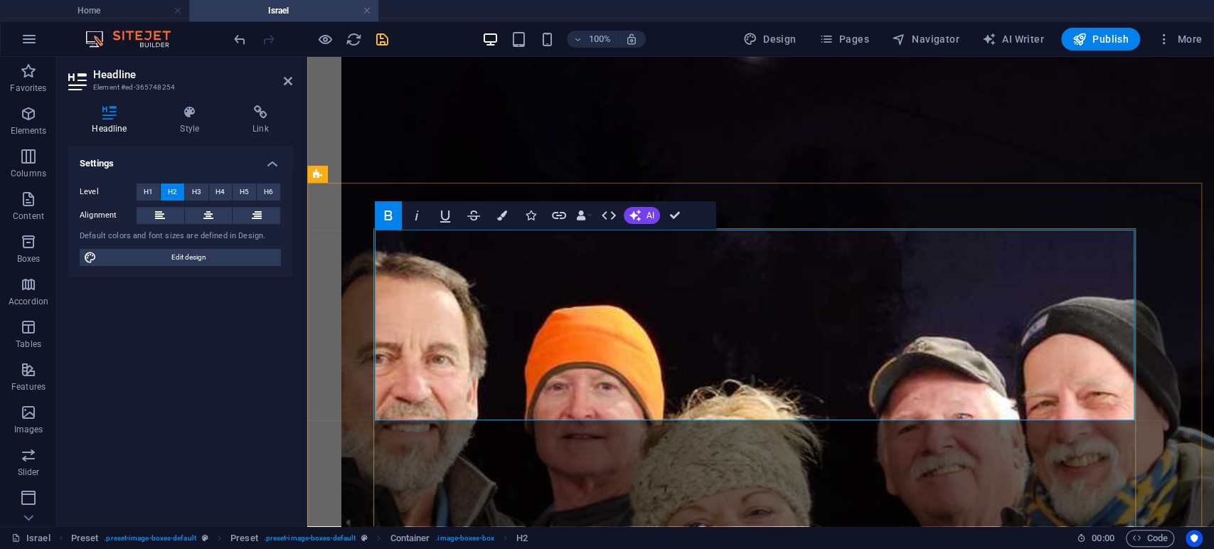
drag, startPoint x: 827, startPoint y: 352, endPoint x: 995, endPoint y: 355, distance: 167.9
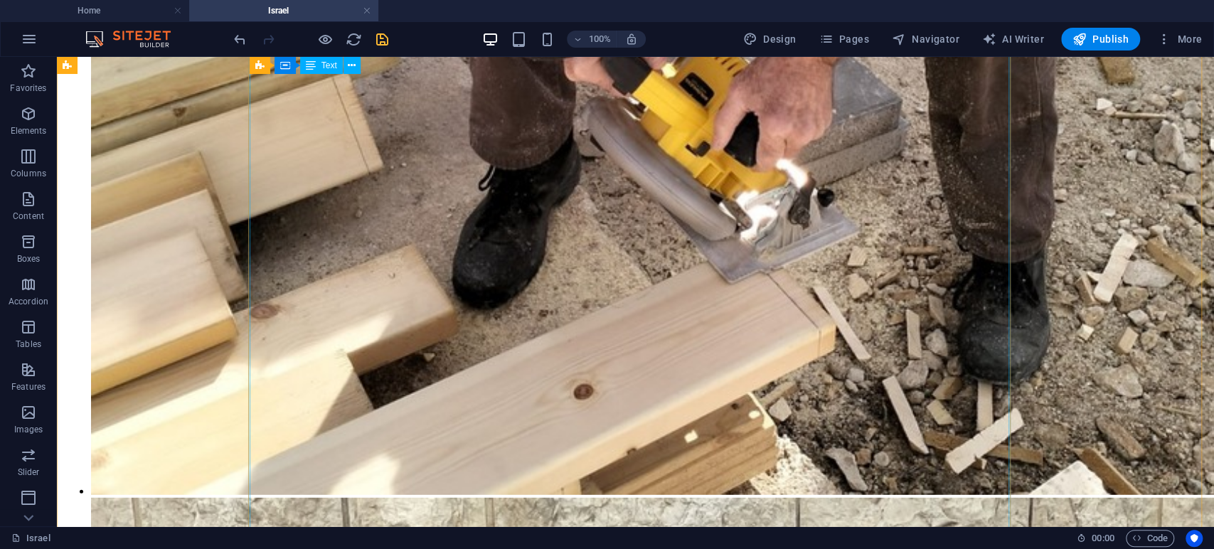
scroll to position [6404, 0]
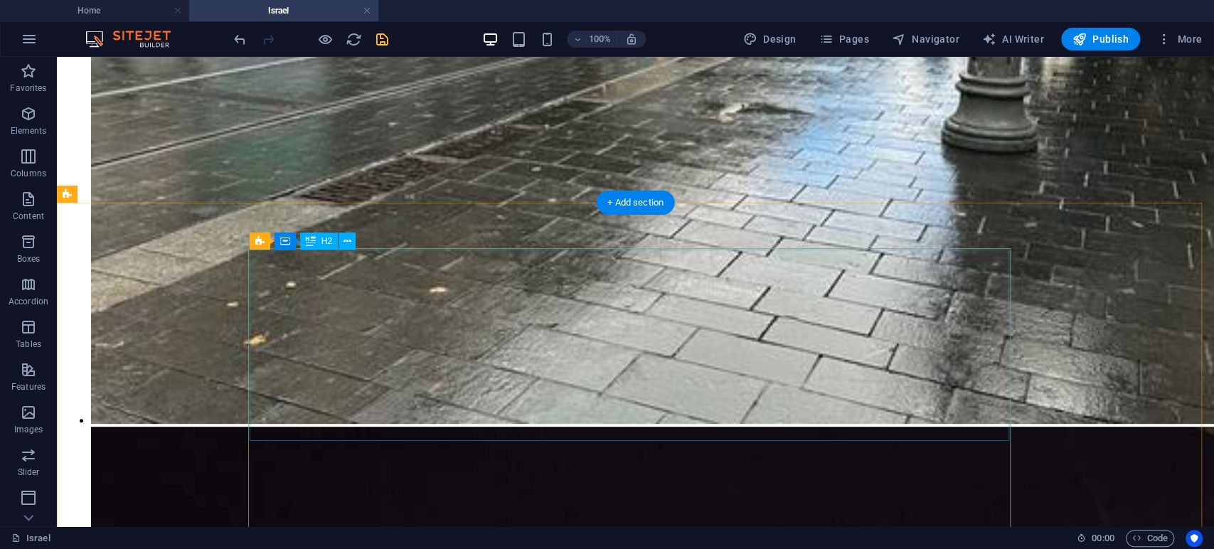
scroll to position [3954, 0]
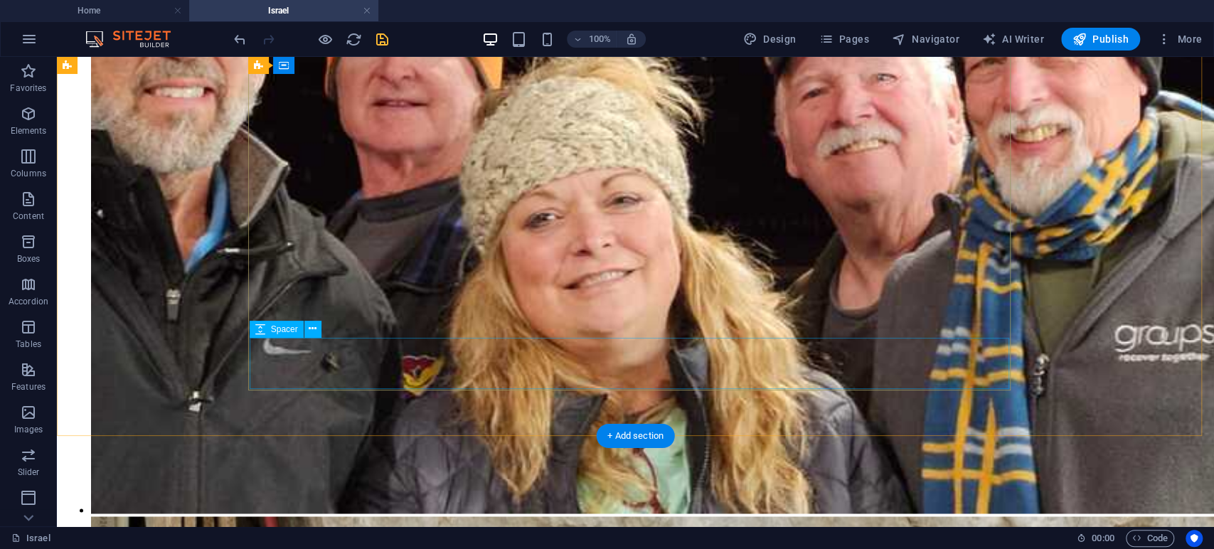
scroll to position [4981, 0]
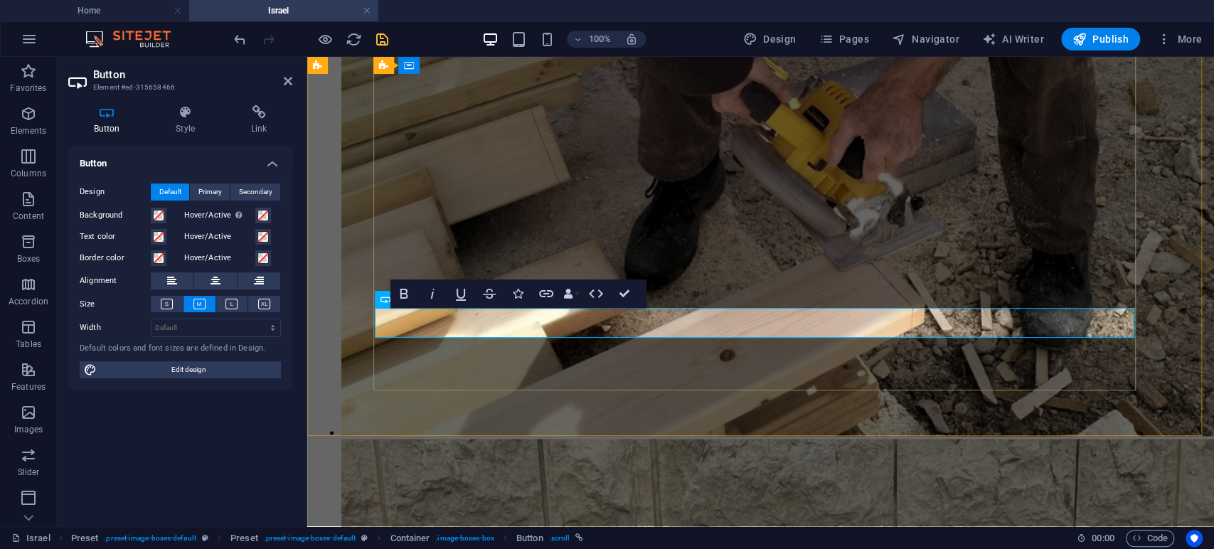
scroll to position [4856, 0]
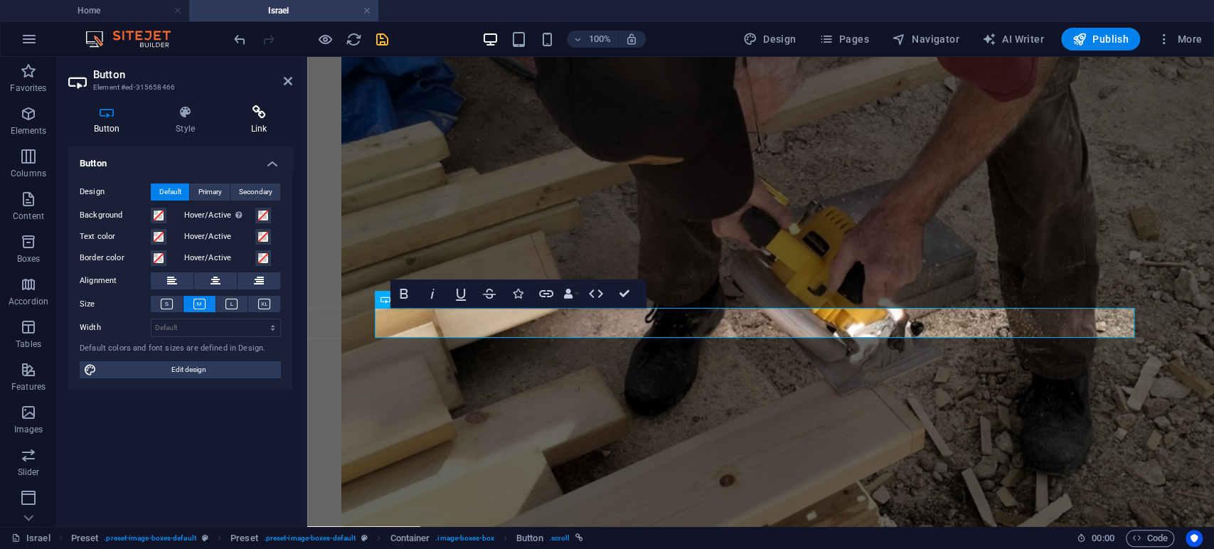
click at [257, 113] on icon at bounding box center [258, 112] width 67 height 14
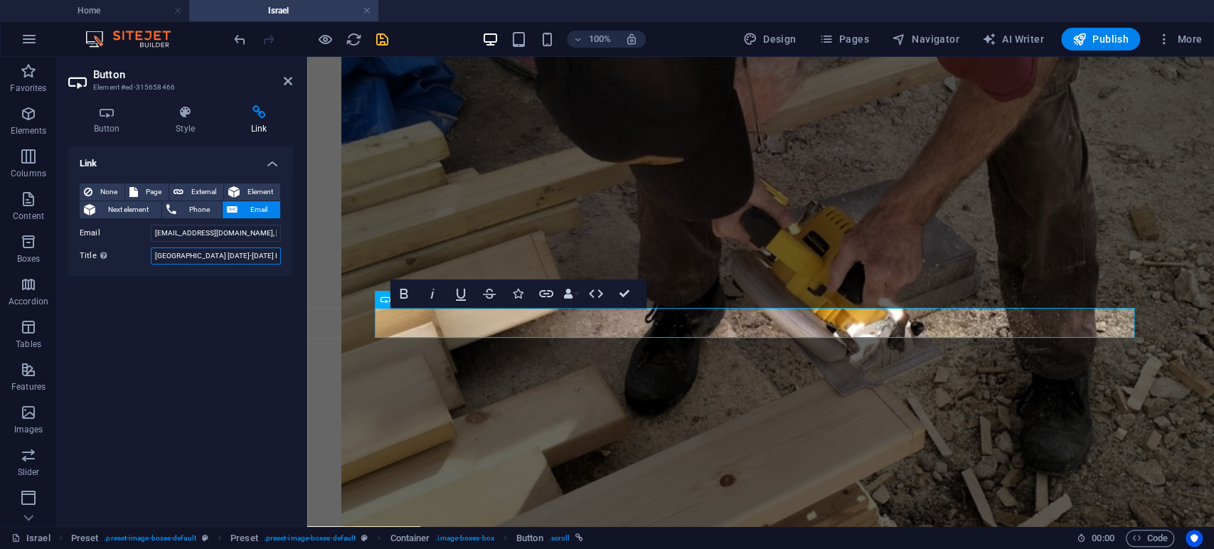
click at [166, 257] on input "[GEOGRAPHIC_DATA] [DATE]-[DATE] Help Build a Community Bomb Shelter & Tour the …" at bounding box center [216, 255] width 130 height 17
click at [165, 256] on input "[GEOGRAPHIC_DATA] [DATE]-[DATE] Help Build a Community Bomb Shelter & Tour the …" at bounding box center [216, 255] width 130 height 17
paste input "Build A Housing & Study Center and Fellowship Compound Near Ber Sheva [GEOGRAPH…"
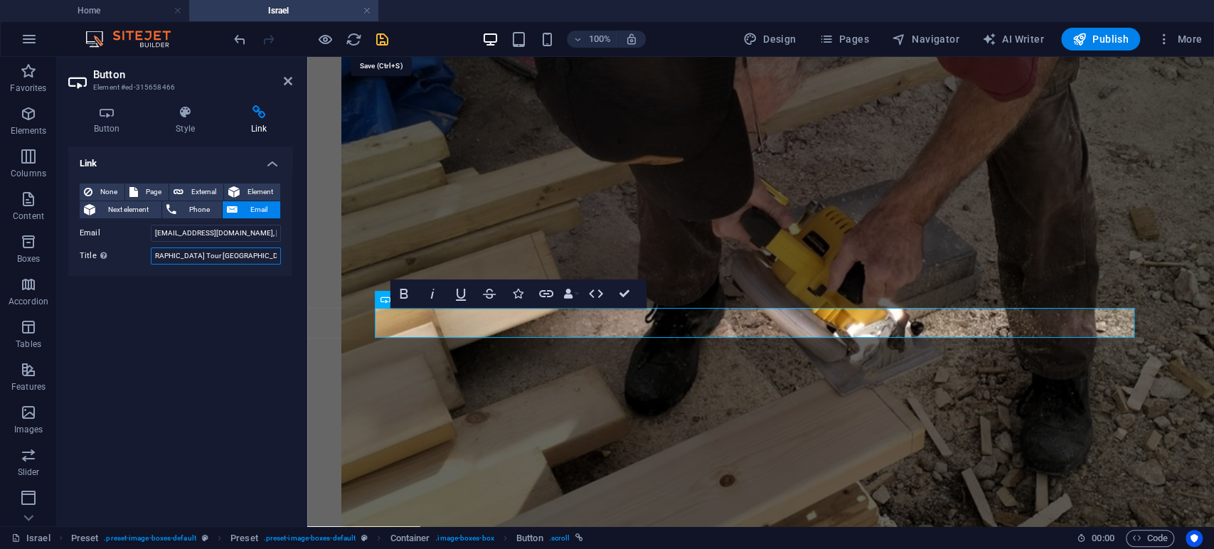
type input "Build A Housing & Study Center and Fellowship Compound Near Ber Sheva [GEOGRAPH…"
click at [383, 42] on icon "save" at bounding box center [382, 39] width 16 height 16
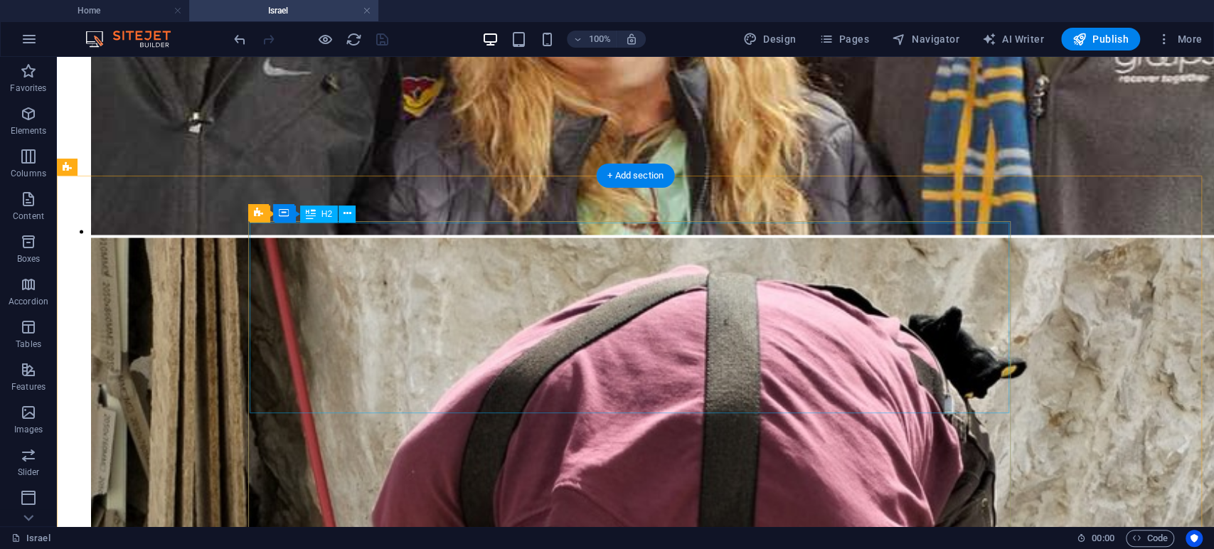
scroll to position [5218, 0]
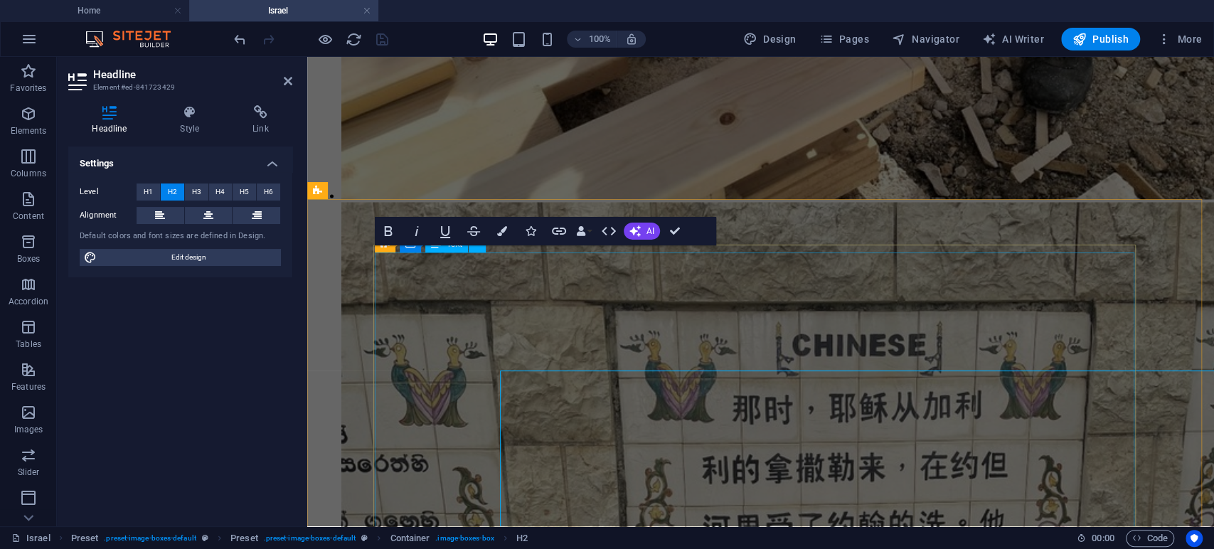
scroll to position [5093, 0]
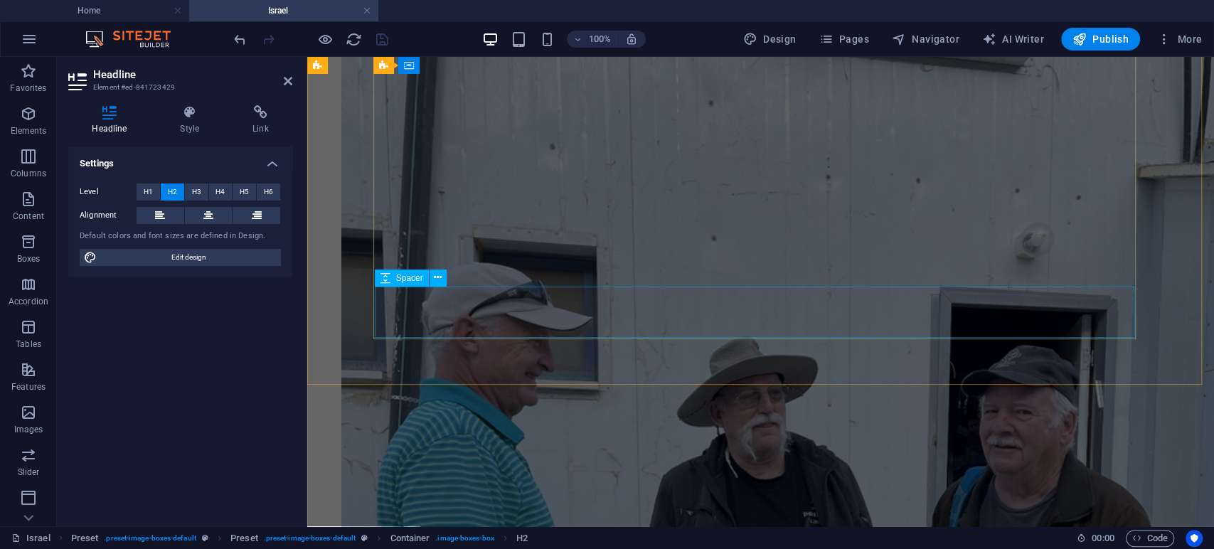
scroll to position [6340, 0]
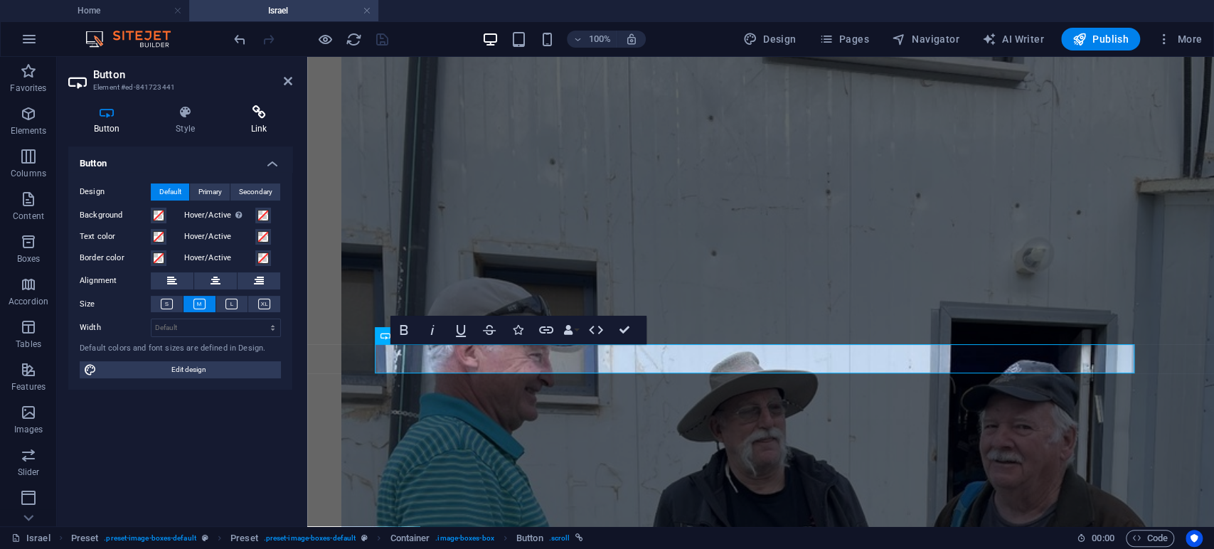
click at [261, 113] on icon at bounding box center [258, 112] width 67 height 14
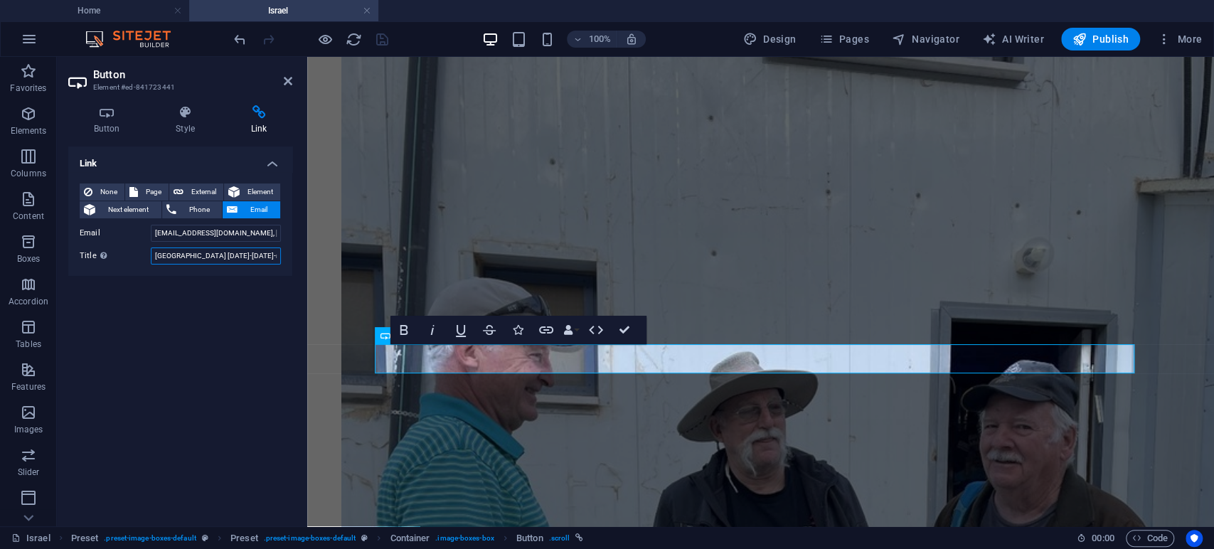
click at [256, 258] on input "[GEOGRAPHIC_DATA] [DATE]-[DATE]-nd, Help Build a Community Bomb Shelter & Tour …" at bounding box center [216, 255] width 130 height 17
click at [256, 257] on input "[GEOGRAPHIC_DATA] [DATE]-[DATE]-nd, Help Build a Community Bomb Shelter & Tour …" at bounding box center [216, 255] width 130 height 17
paste input "Build A Housing & Study Center and Fellowship Compound Near [GEOGRAPHIC_DATA], …"
type input "Israel Build A Housing & Study Center and Fellowship Compound Near [GEOGRAPHIC_…"
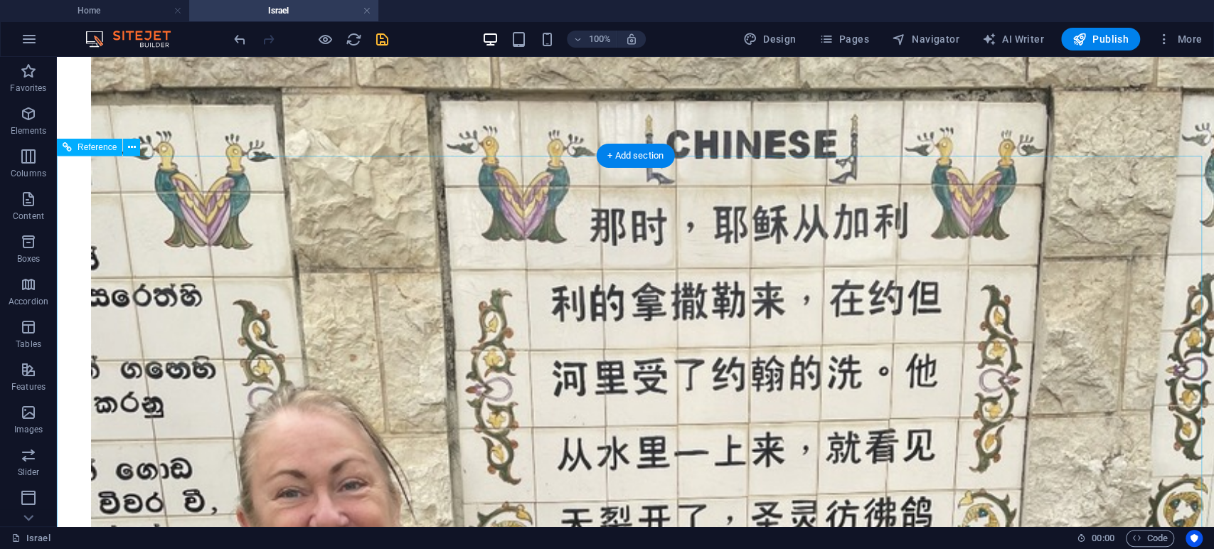
scroll to position [6623, 0]
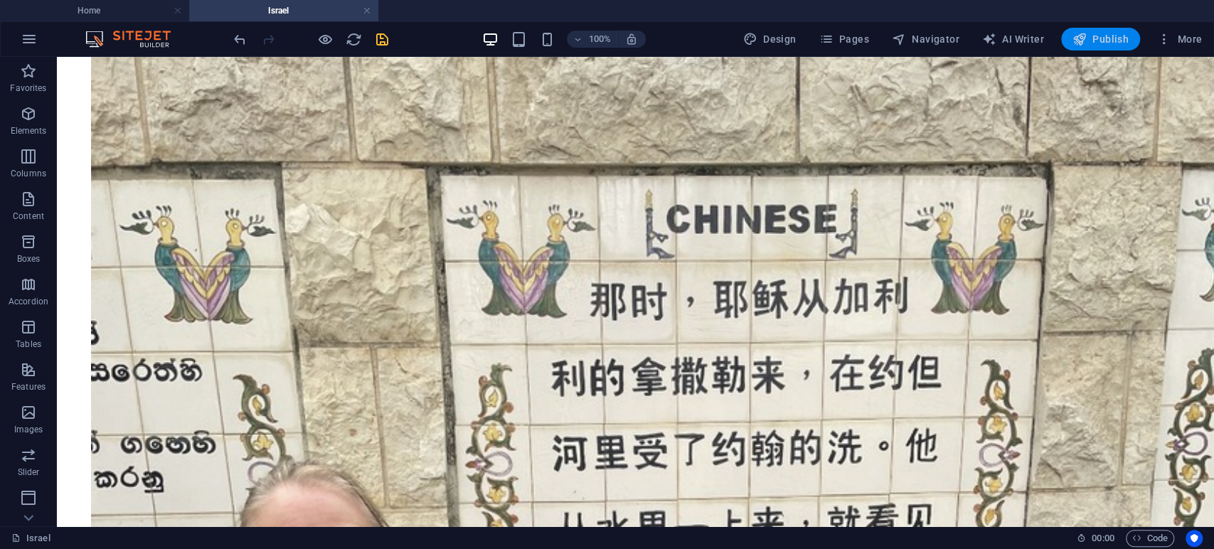
click at [1095, 39] on span "Publish" at bounding box center [1100, 39] width 56 height 14
